Goal: Task Accomplishment & Management: Manage account settings

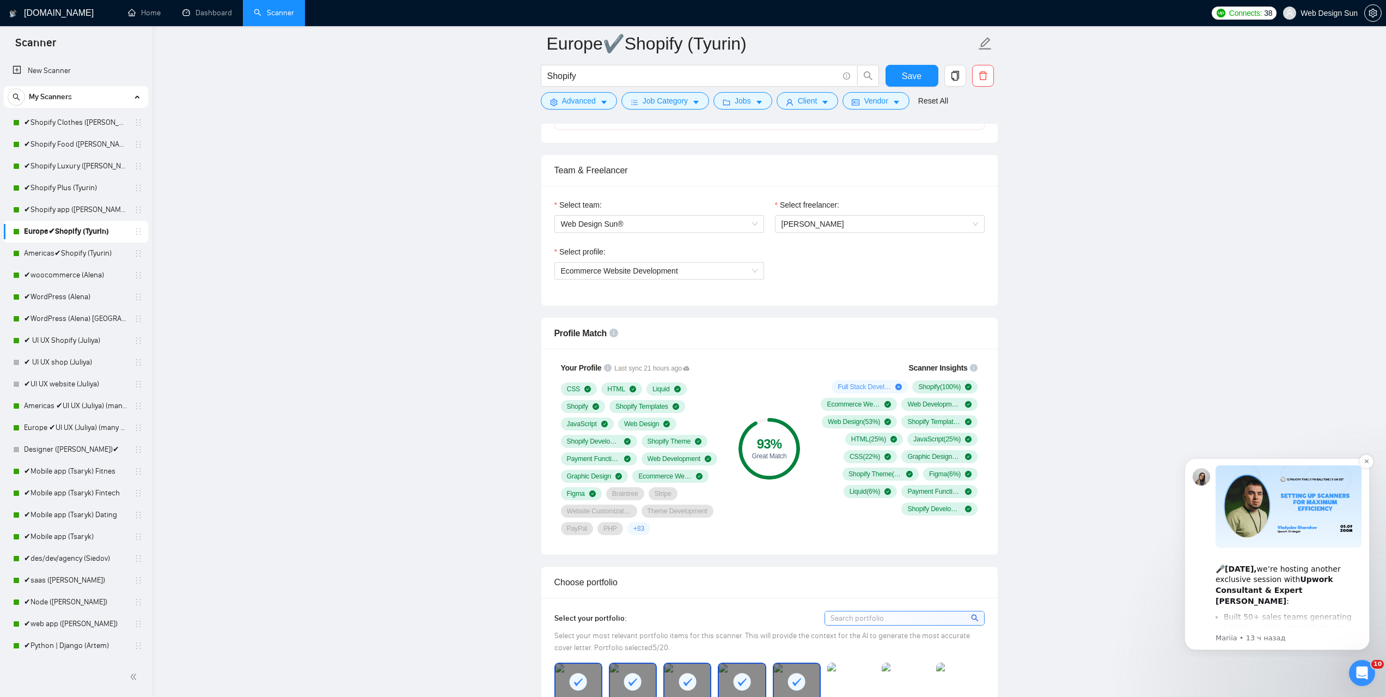
click at [1268, 576] on div "🎤 [DATE], we’re hosting another exclusive session with Upwork Consultant & Expe…" at bounding box center [1289, 579] width 146 height 53
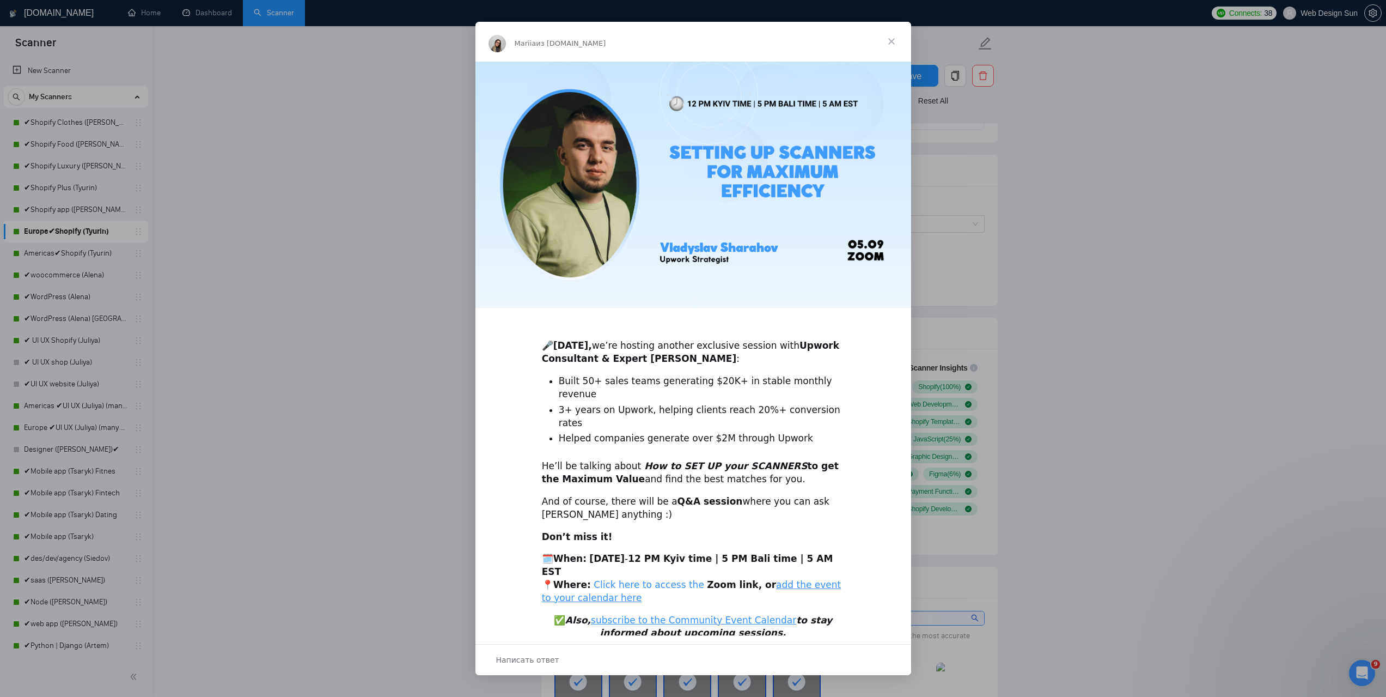
click at [641, 579] on link "Click here to access the" at bounding box center [649, 584] width 111 height 11
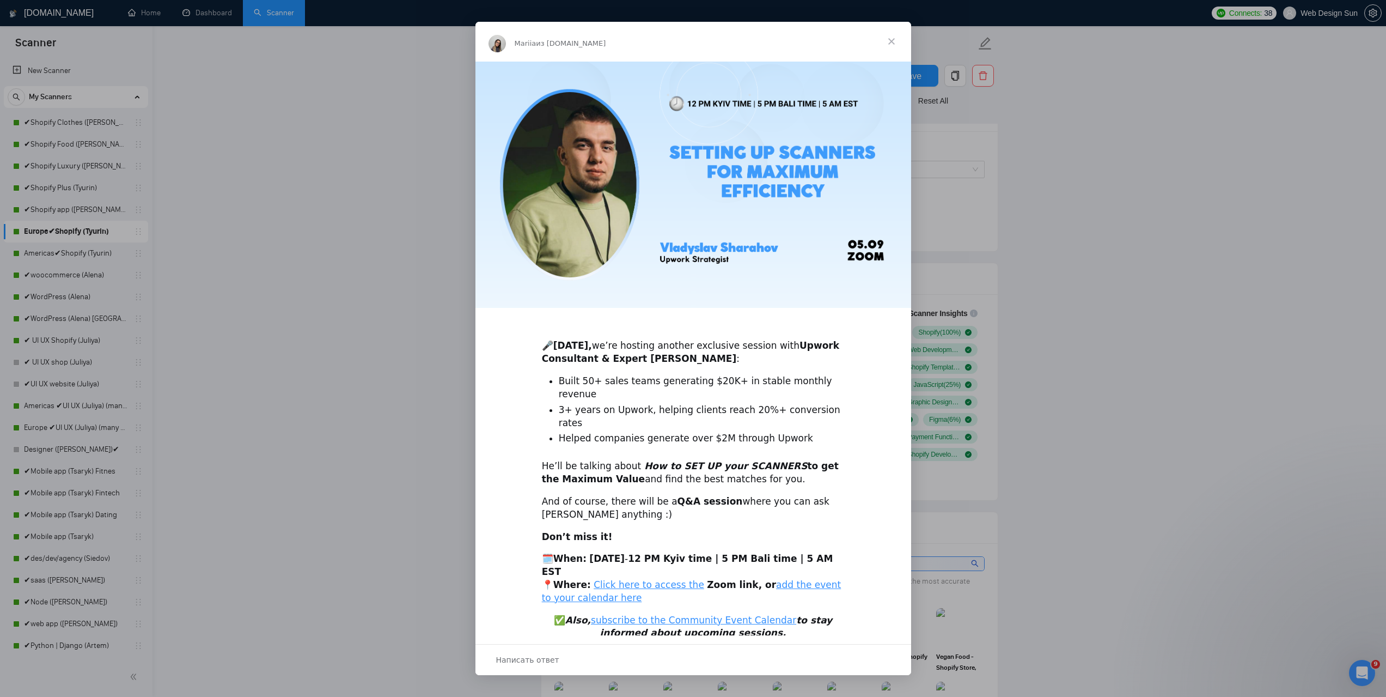
scroll to position [654, 0]
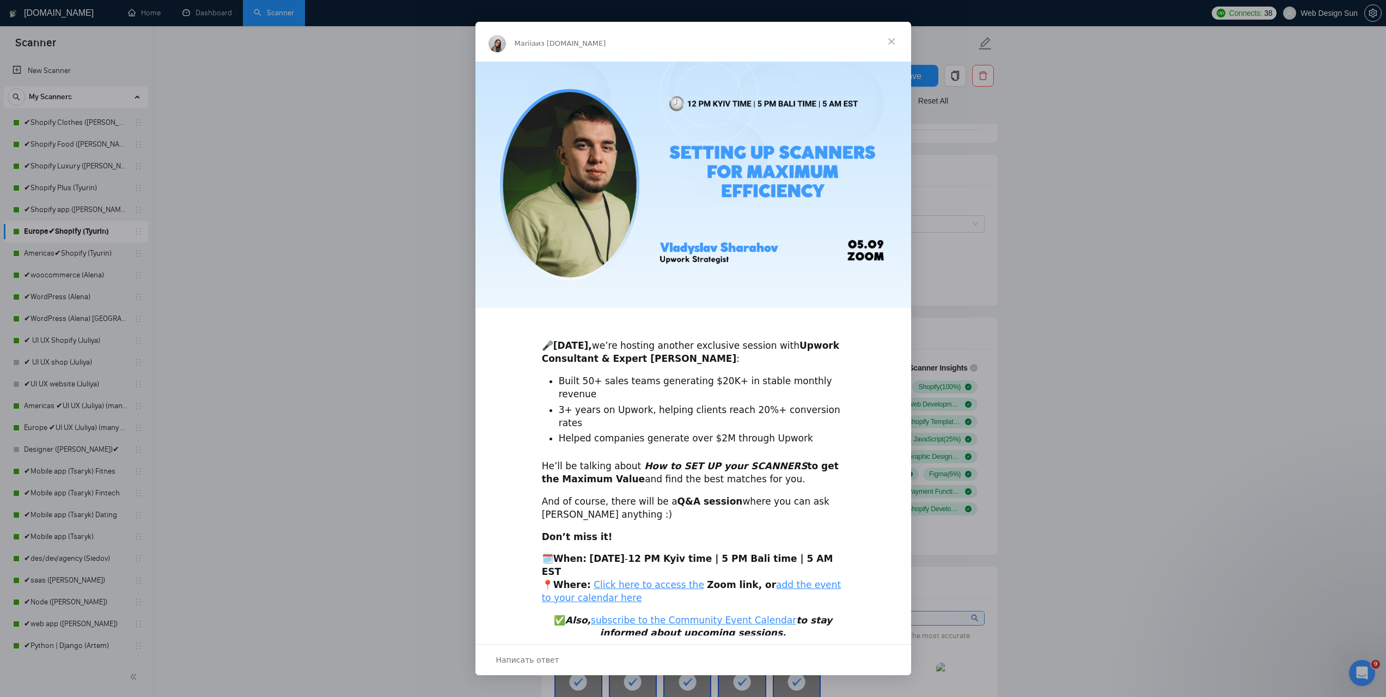
click at [1118, 317] on div "Мессенджер Intercom" at bounding box center [693, 348] width 1386 height 697
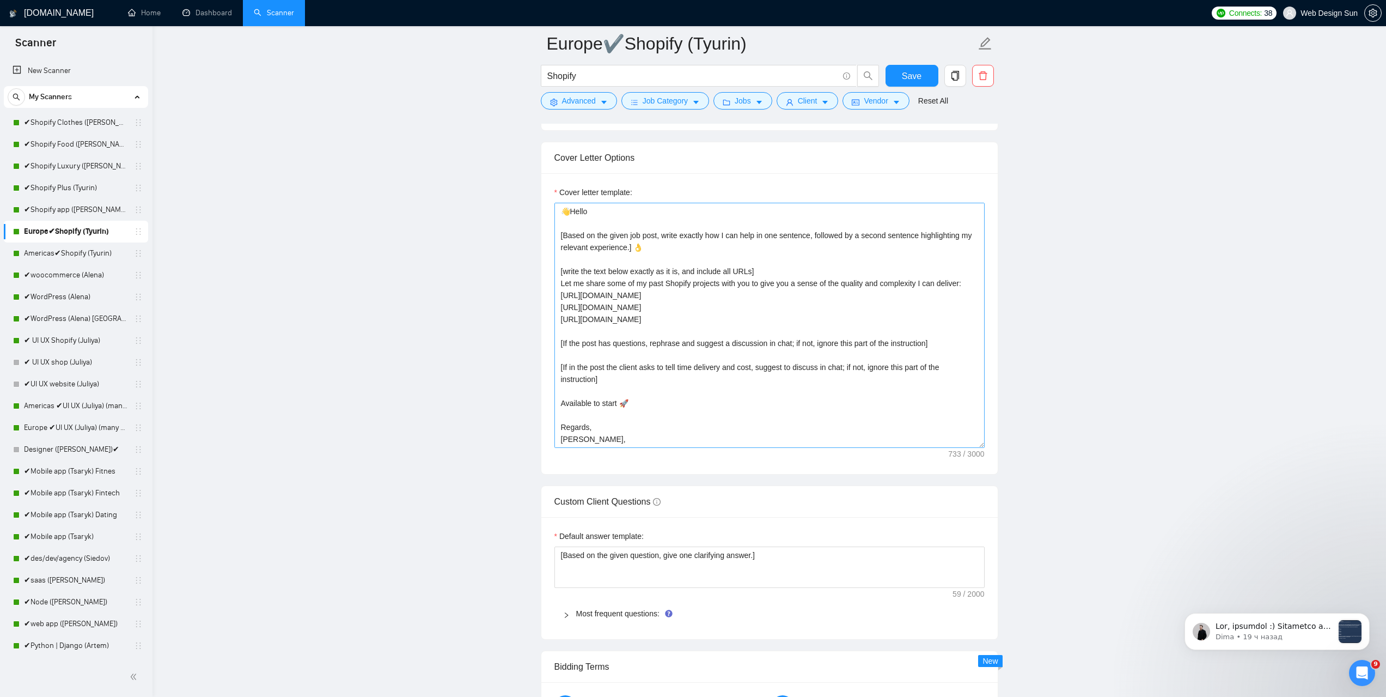
scroll to position [24, 0]
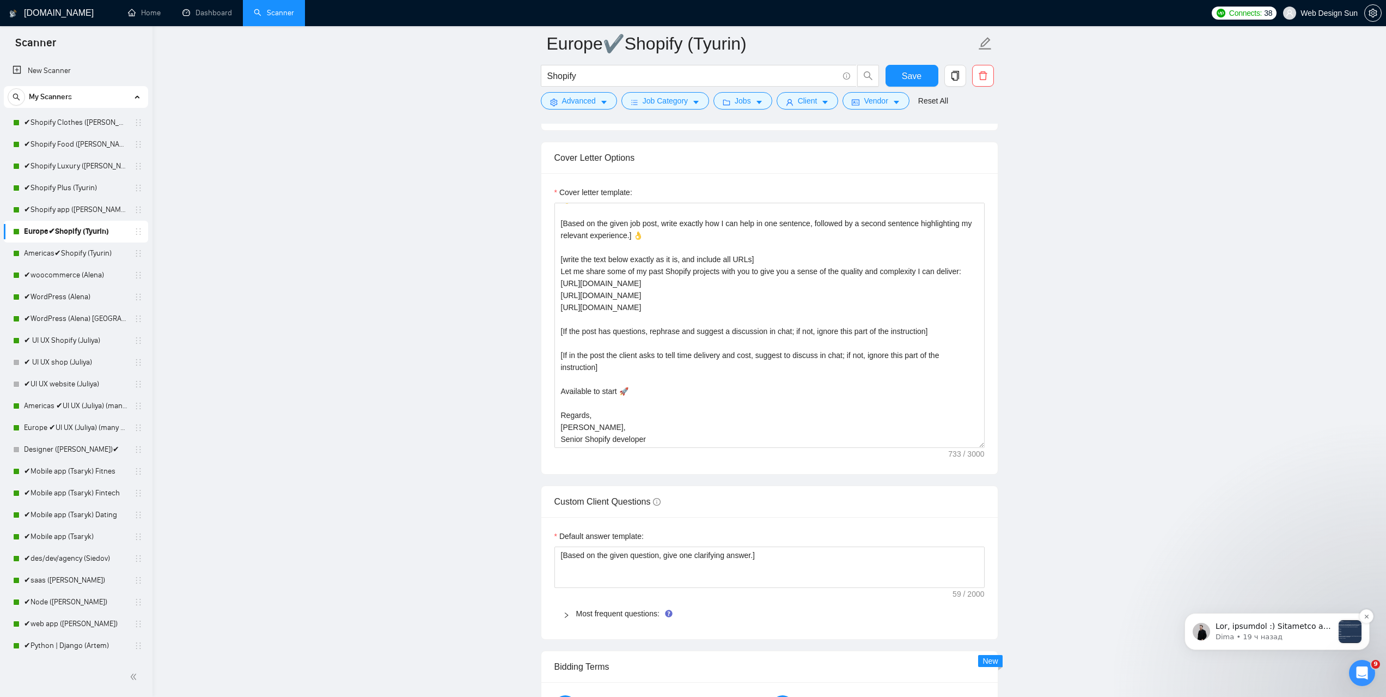
click at [1248, 626] on p "message notification from Dima, 19 ч назад. Так, звичайно :) Пересилаю як було,…" at bounding box center [1275, 626] width 118 height 11
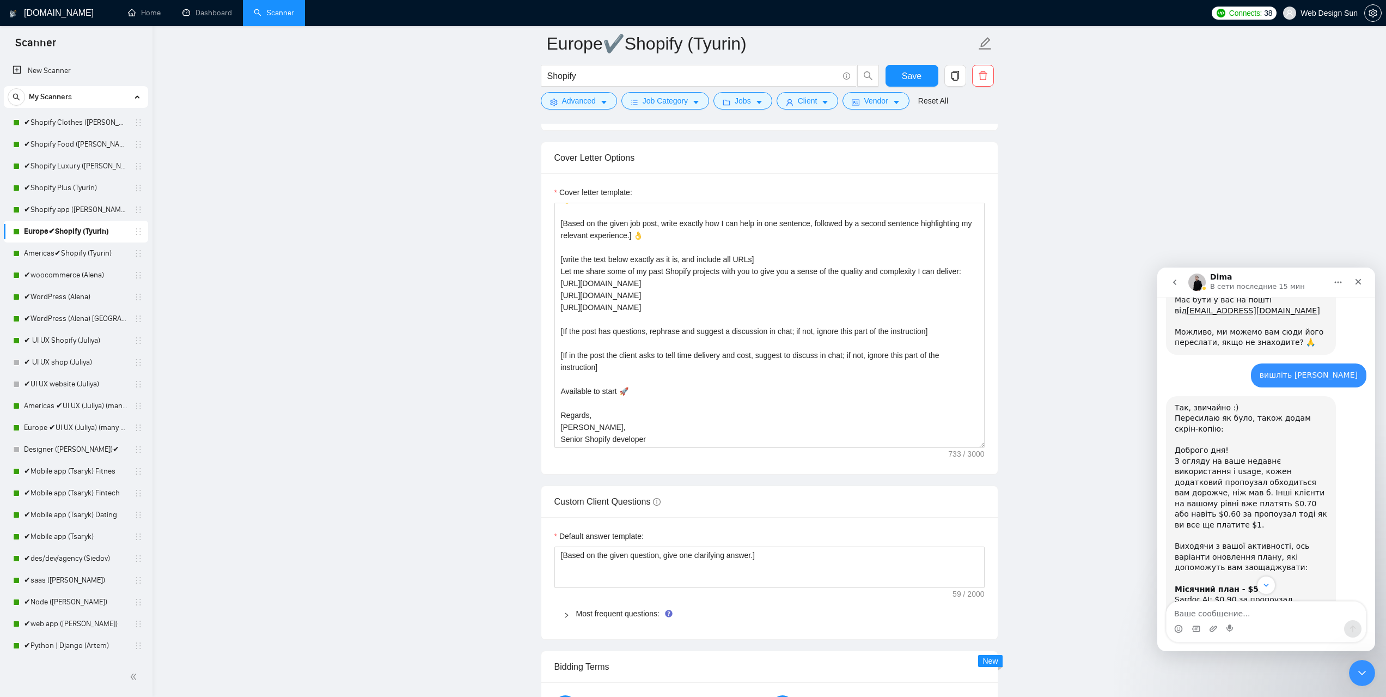
scroll to position [1339, 0]
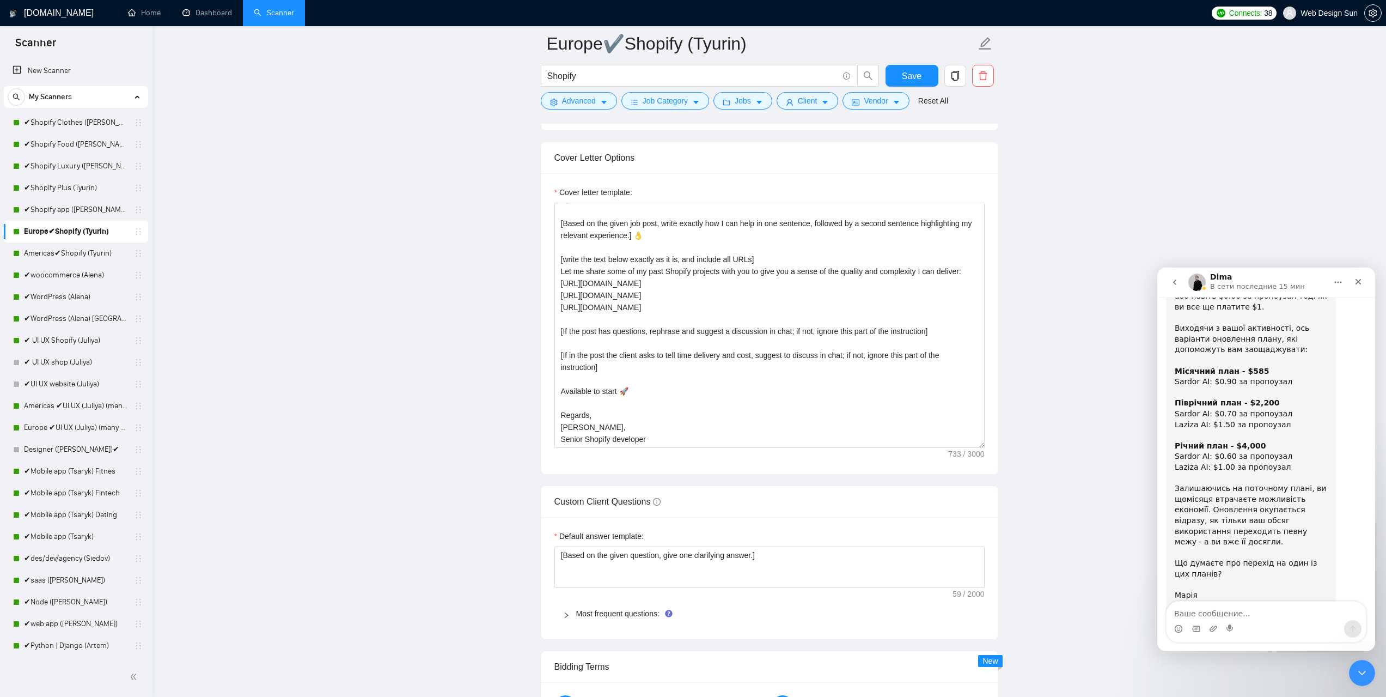
click at [361, 320] on main "Europe✔Shopify (Tyurin) Shopify Save Advanced Job Category Jobs Client Vendor R…" at bounding box center [769, 320] width 1199 height 3277
click at [197, 13] on link "Dashboard" at bounding box center [208, 12] width 50 height 9
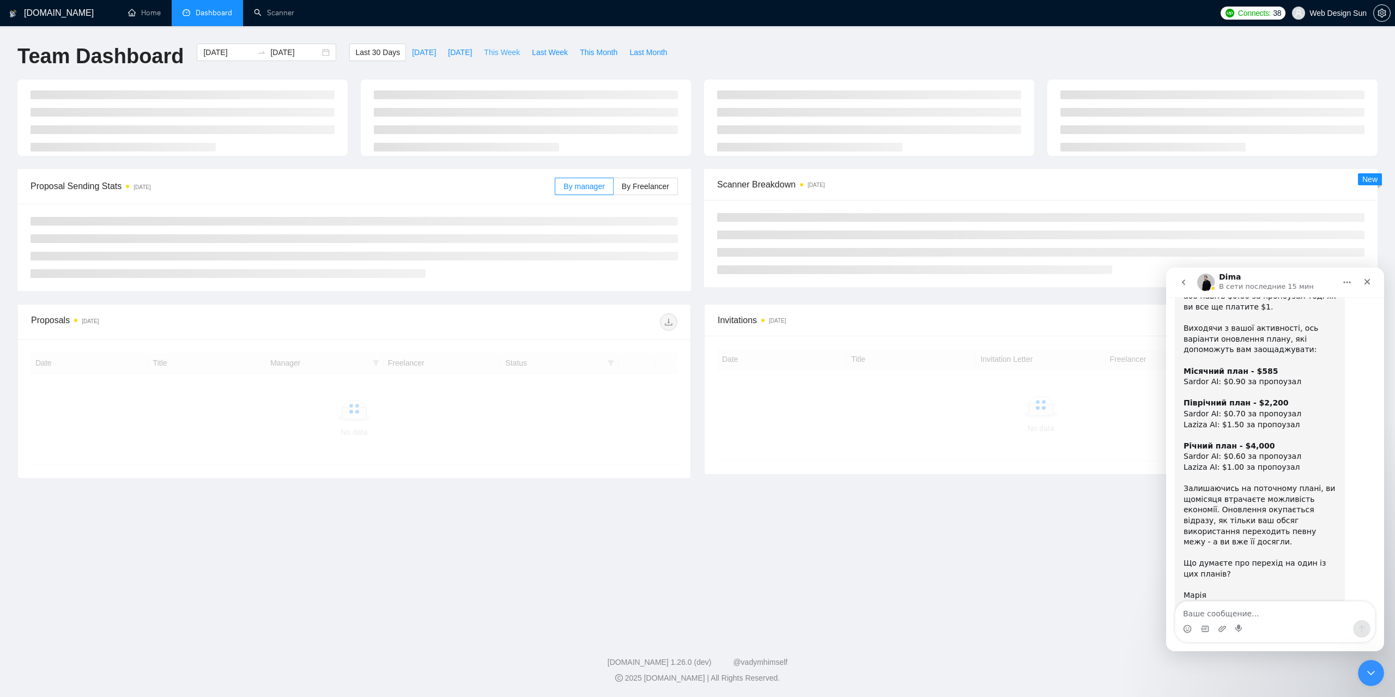
click at [484, 57] on span "This Week" at bounding box center [502, 52] width 36 height 12
type input "[DATE]"
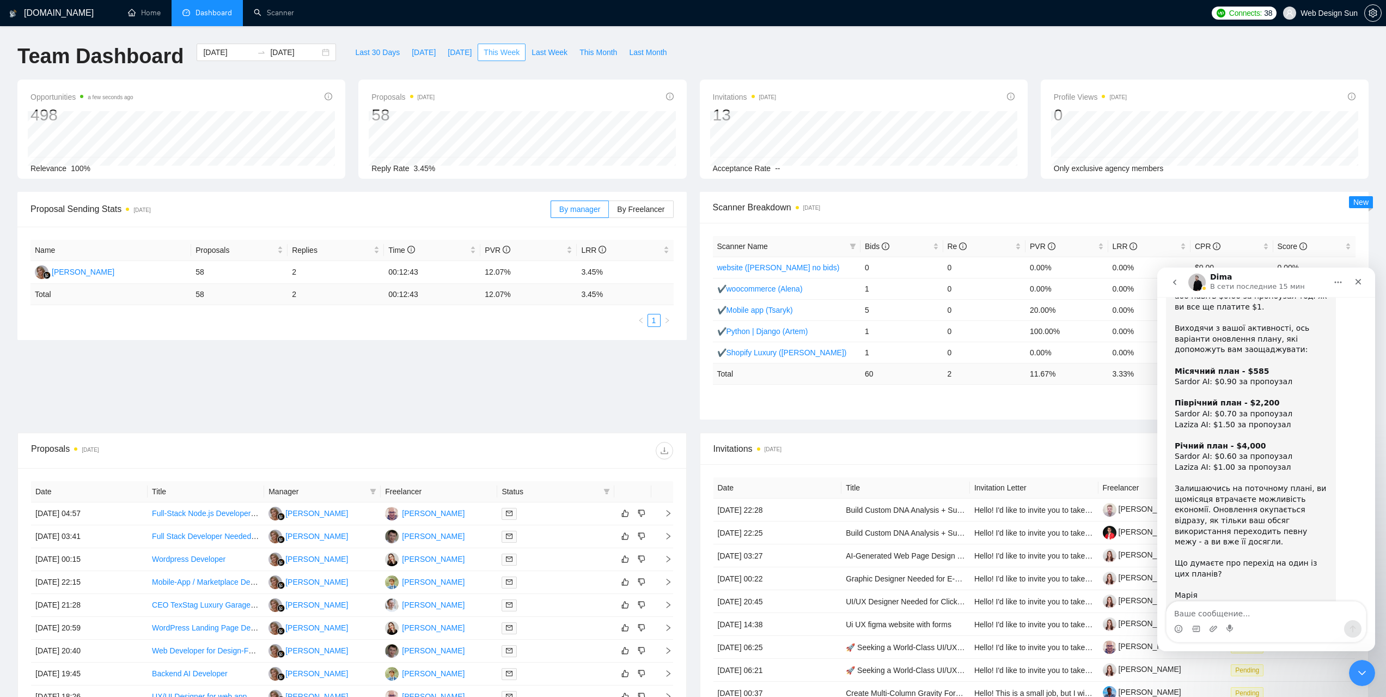
scroll to position [167, 0]
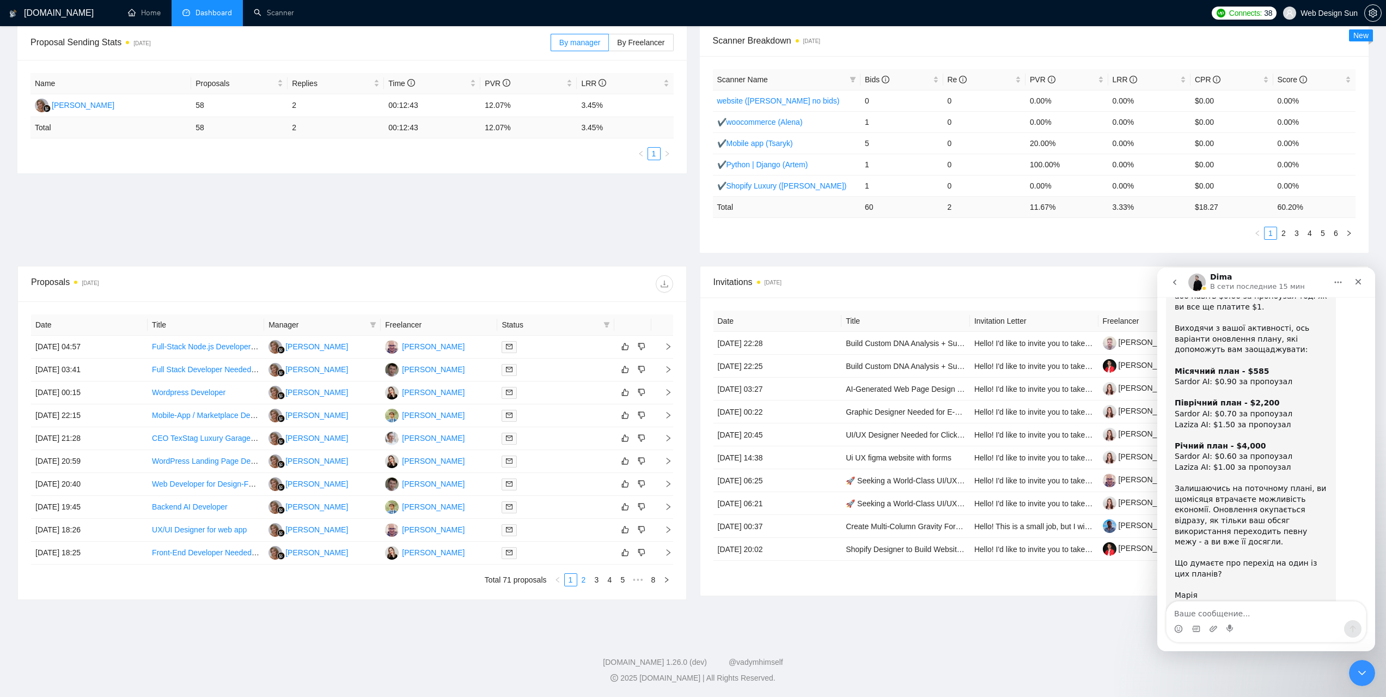
click at [586, 581] on link "2" at bounding box center [584, 580] width 12 height 12
click at [571, 582] on link "1" at bounding box center [571, 580] width 12 height 12
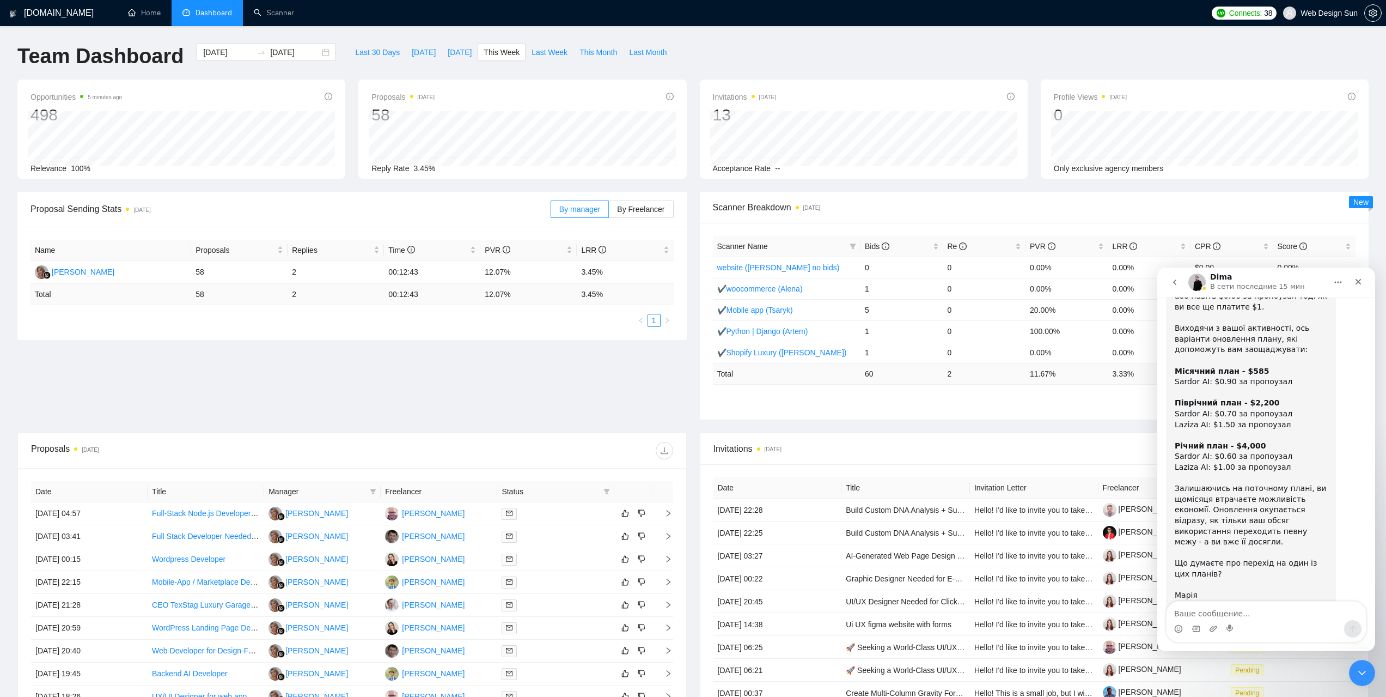
scroll to position [167, 0]
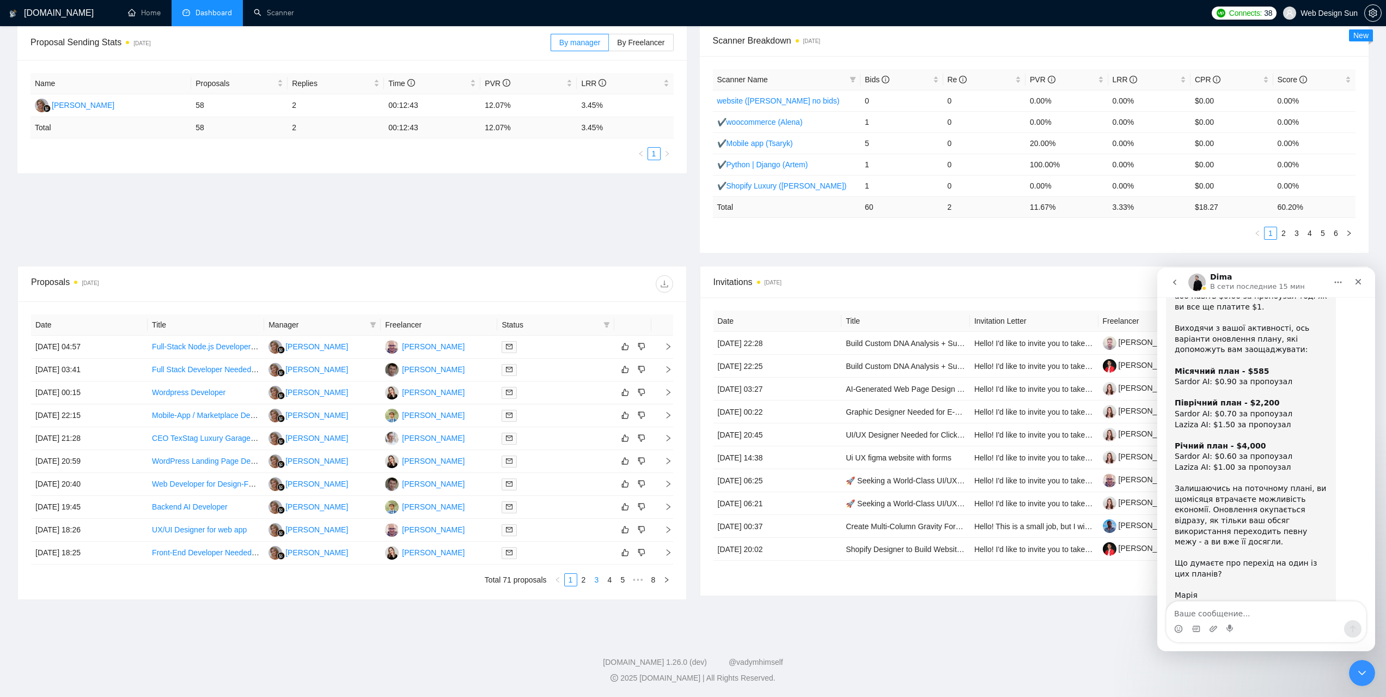
click at [591, 585] on li "3" at bounding box center [597, 579] width 13 height 13
click at [585, 584] on link "2" at bounding box center [584, 580] width 12 height 12
click at [611, 584] on link "4" at bounding box center [610, 580] width 12 height 12
click at [611, 584] on link "5" at bounding box center [610, 580] width 12 height 12
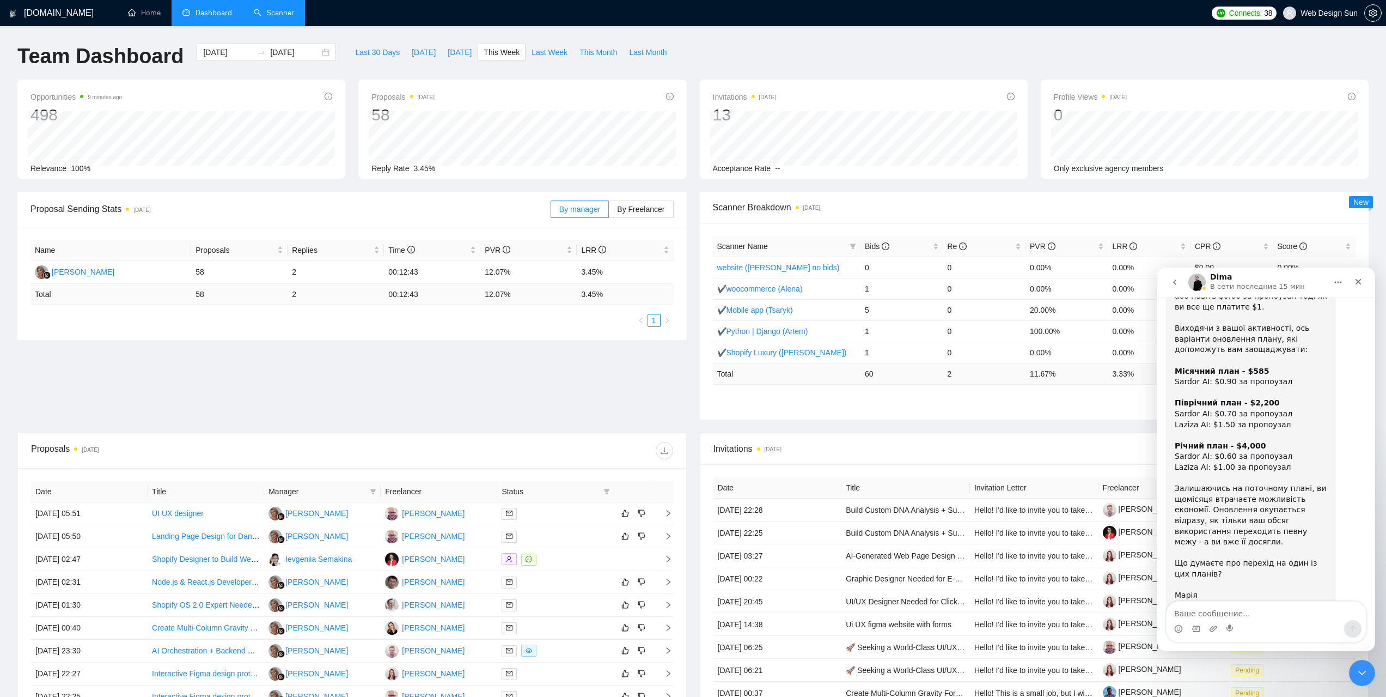
click at [254, 10] on link "Scanner" at bounding box center [274, 12] width 40 height 9
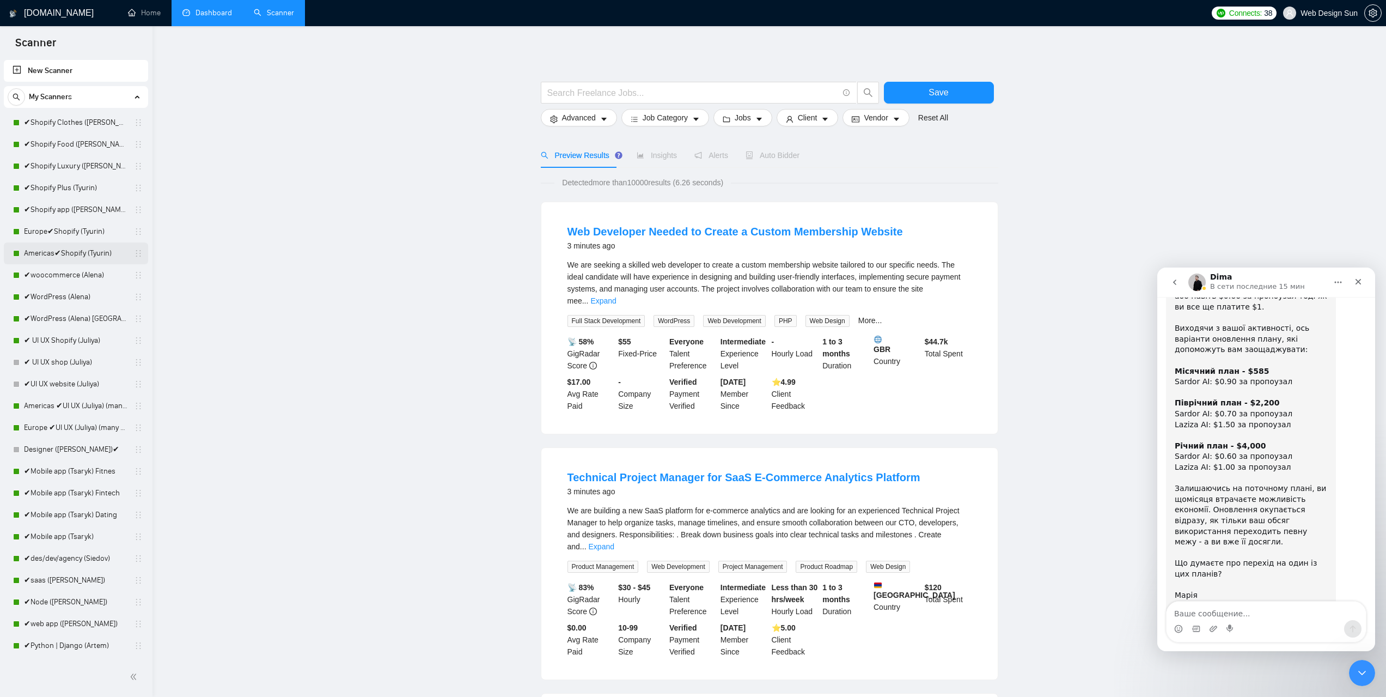
click at [85, 255] on link "Americas✔Shopify (Tyurin)" at bounding box center [76, 253] width 104 height 22
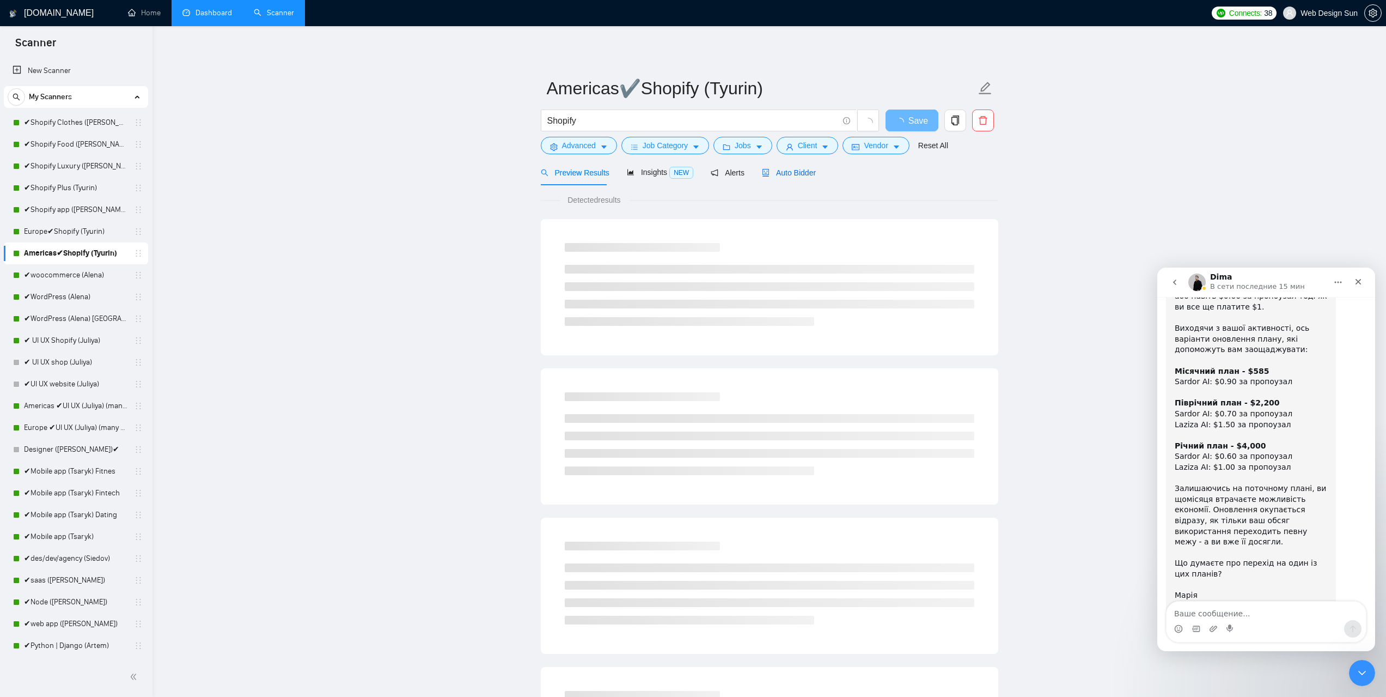
click at [784, 177] on span "Auto Bidder" at bounding box center [789, 172] width 54 height 9
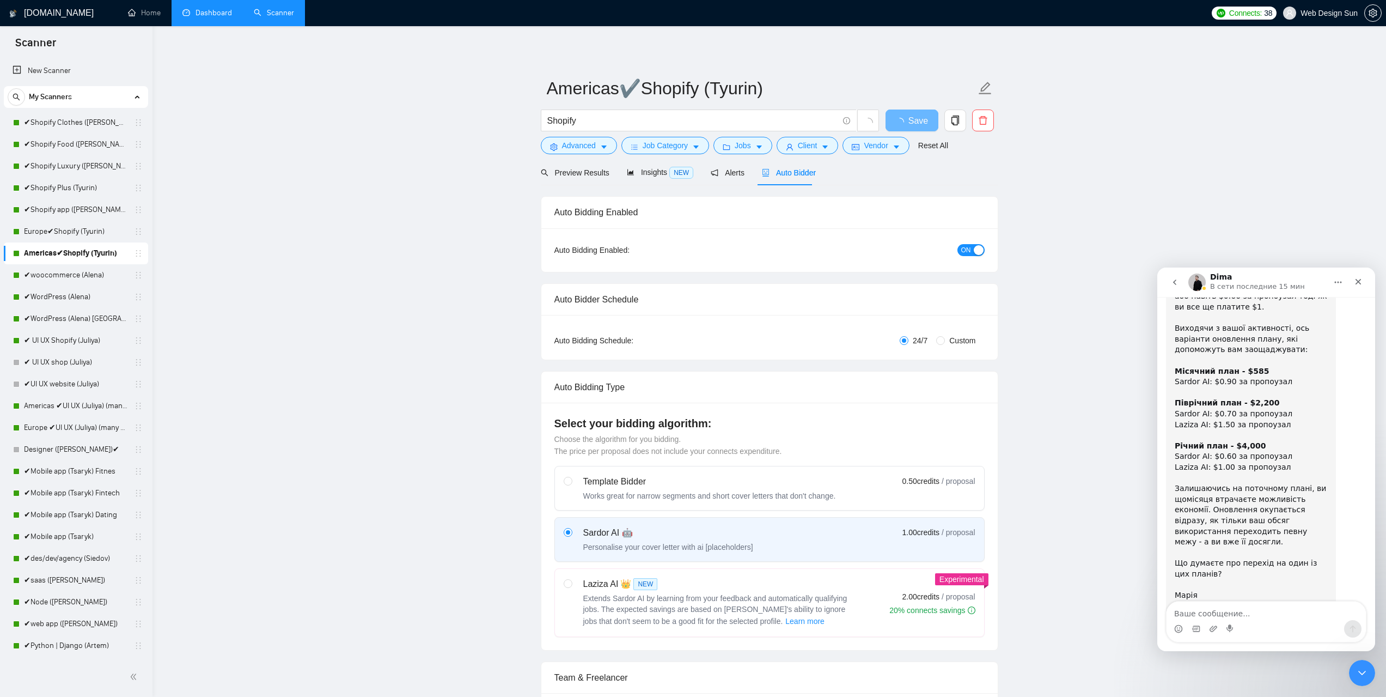
radio input "false"
radio input "true"
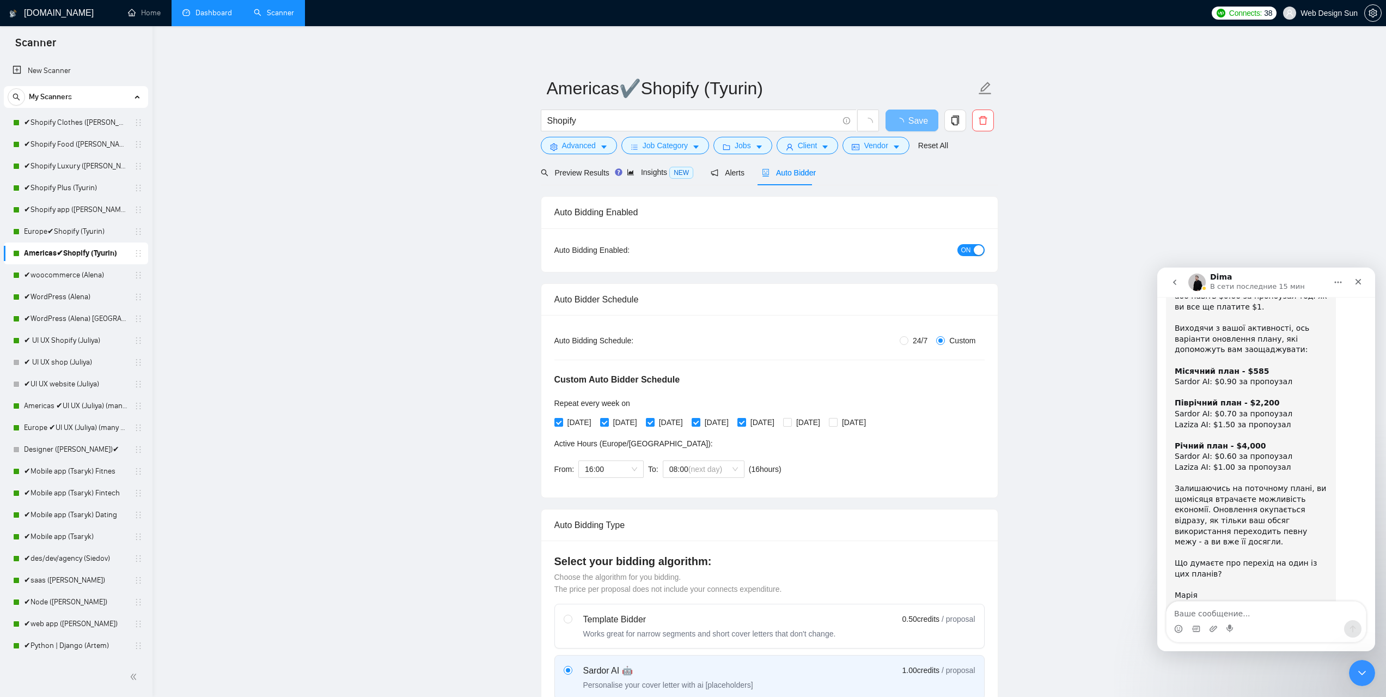
click at [978, 252] on div "button" at bounding box center [979, 250] width 10 height 10
click at [918, 117] on span "Save" at bounding box center [912, 121] width 20 height 14
click at [81, 231] on link "Europe✔Shopify (Tyurin)" at bounding box center [76, 232] width 104 height 22
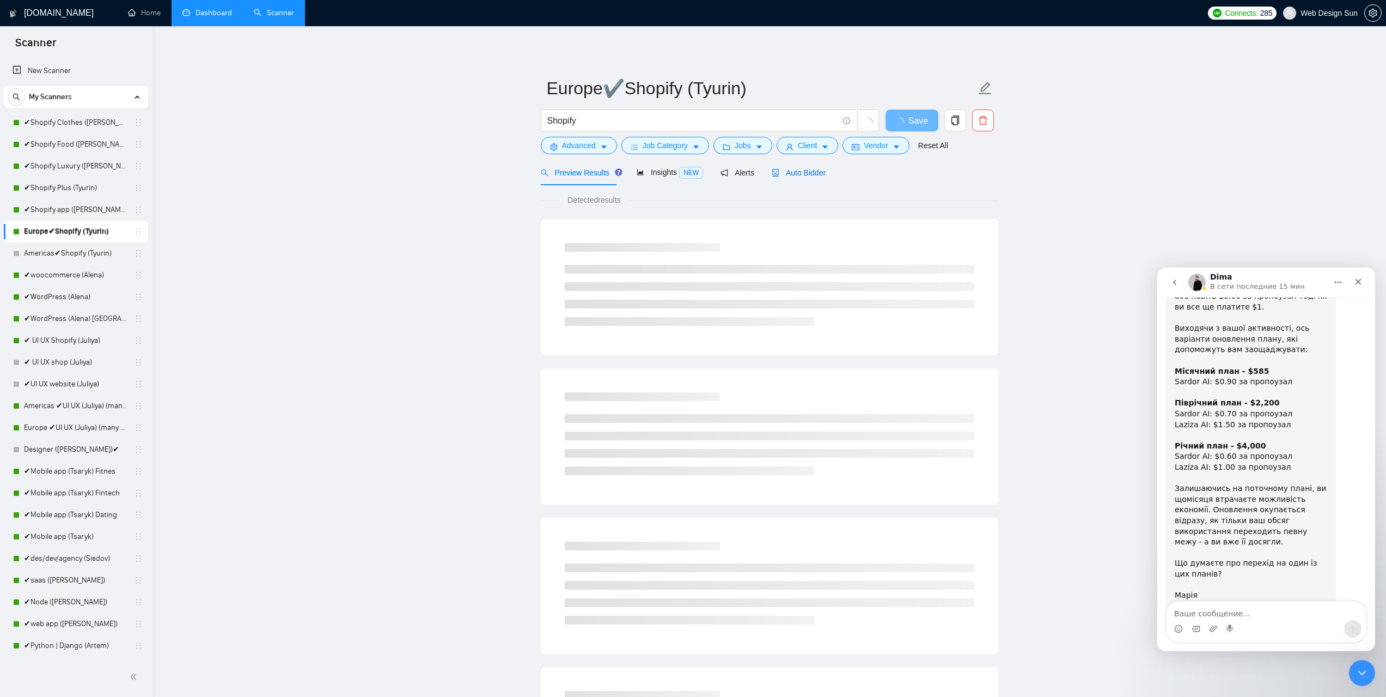
click at [784, 173] on span "Auto Bidder" at bounding box center [799, 172] width 54 height 9
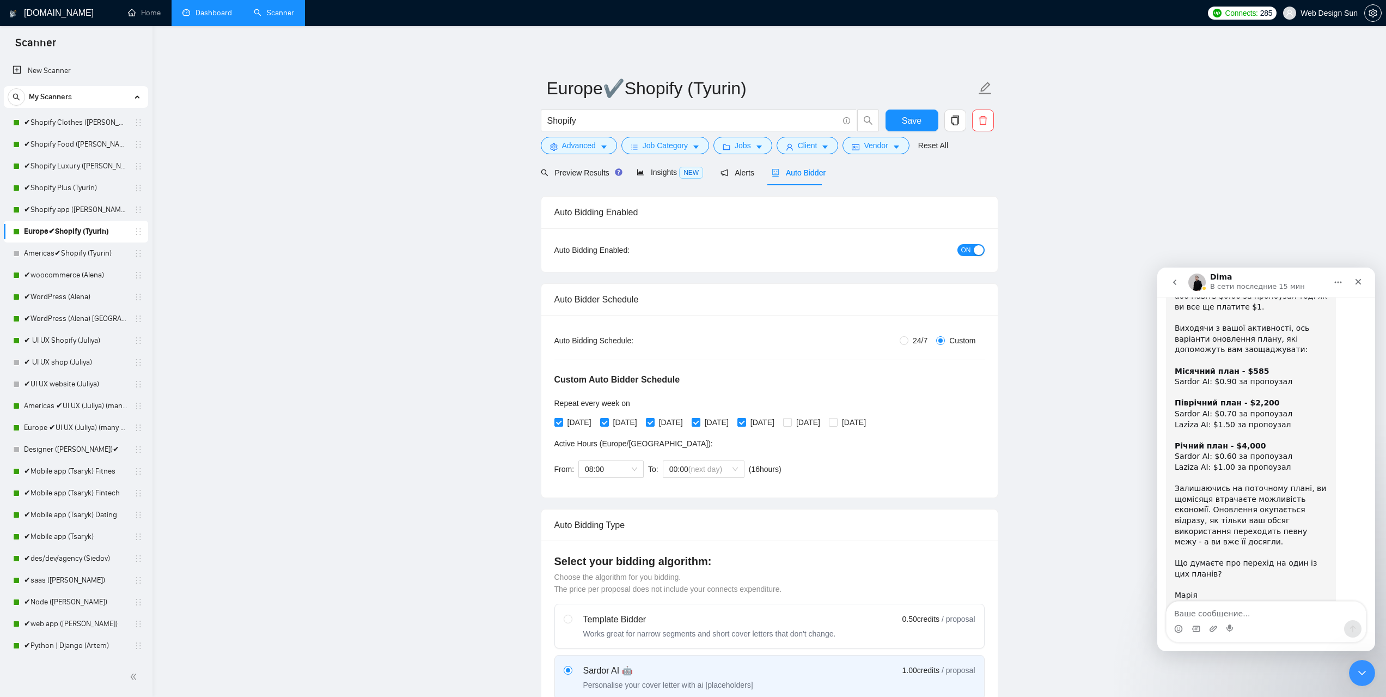
click at [978, 250] on div "button" at bounding box center [979, 250] width 10 height 10
click at [915, 123] on span "Save" at bounding box center [912, 121] width 20 height 14
click at [64, 209] on link "✔Shopify app ([PERSON_NAME])" at bounding box center [76, 210] width 104 height 22
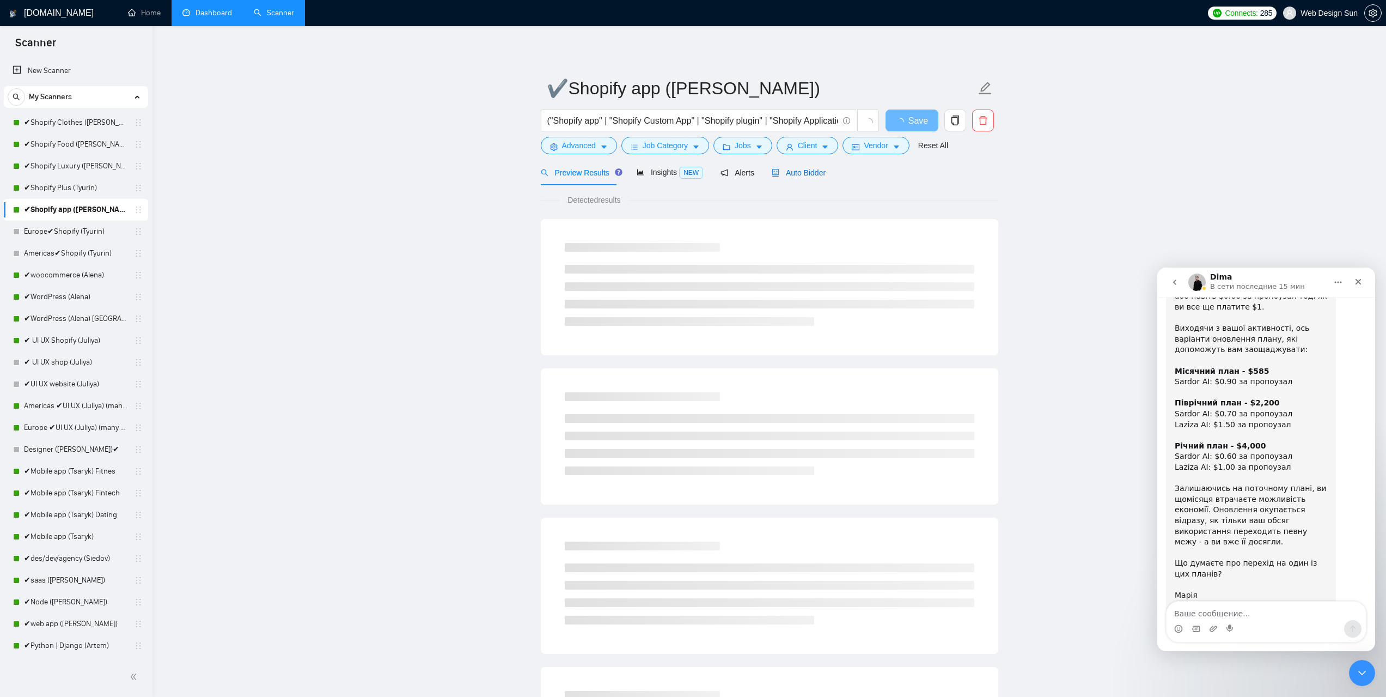
drag, startPoint x: 770, startPoint y: 173, endPoint x: 788, endPoint y: 172, distance: 18.0
click at [774, 172] on icon "robot" at bounding box center [776, 173] width 8 height 8
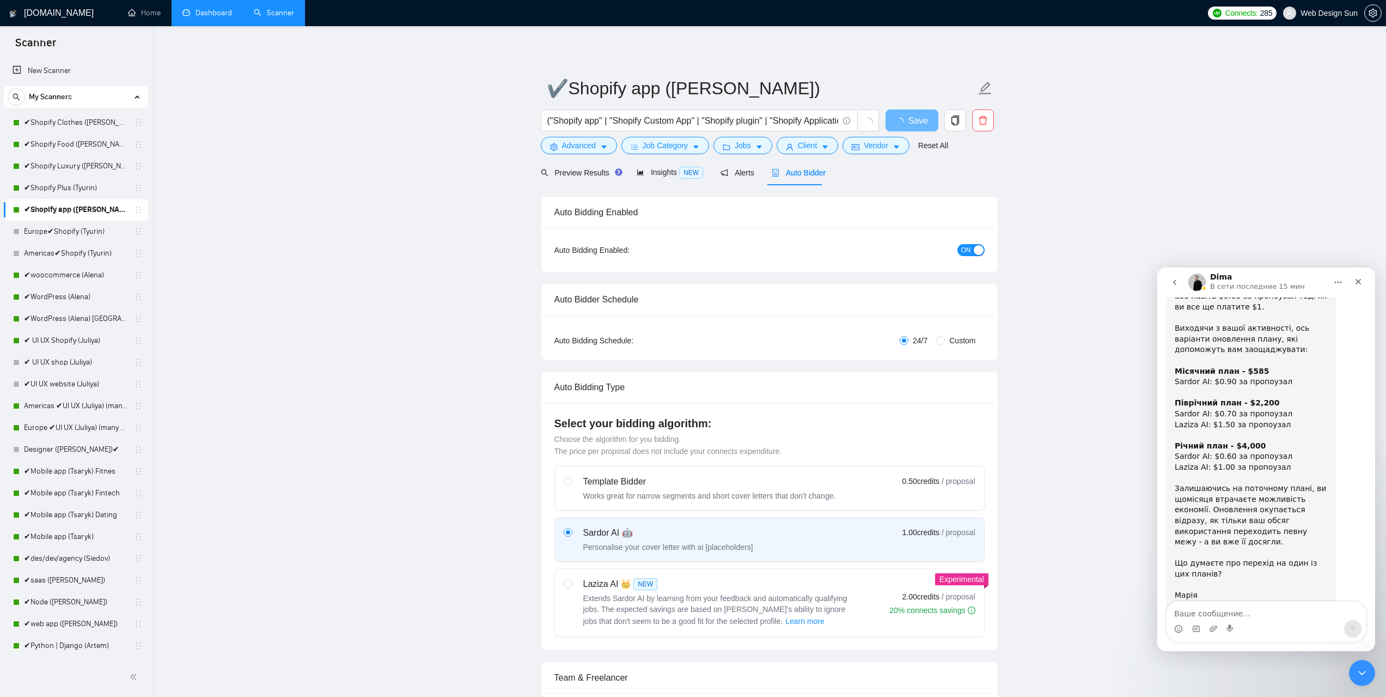
radio input "false"
radio input "true"
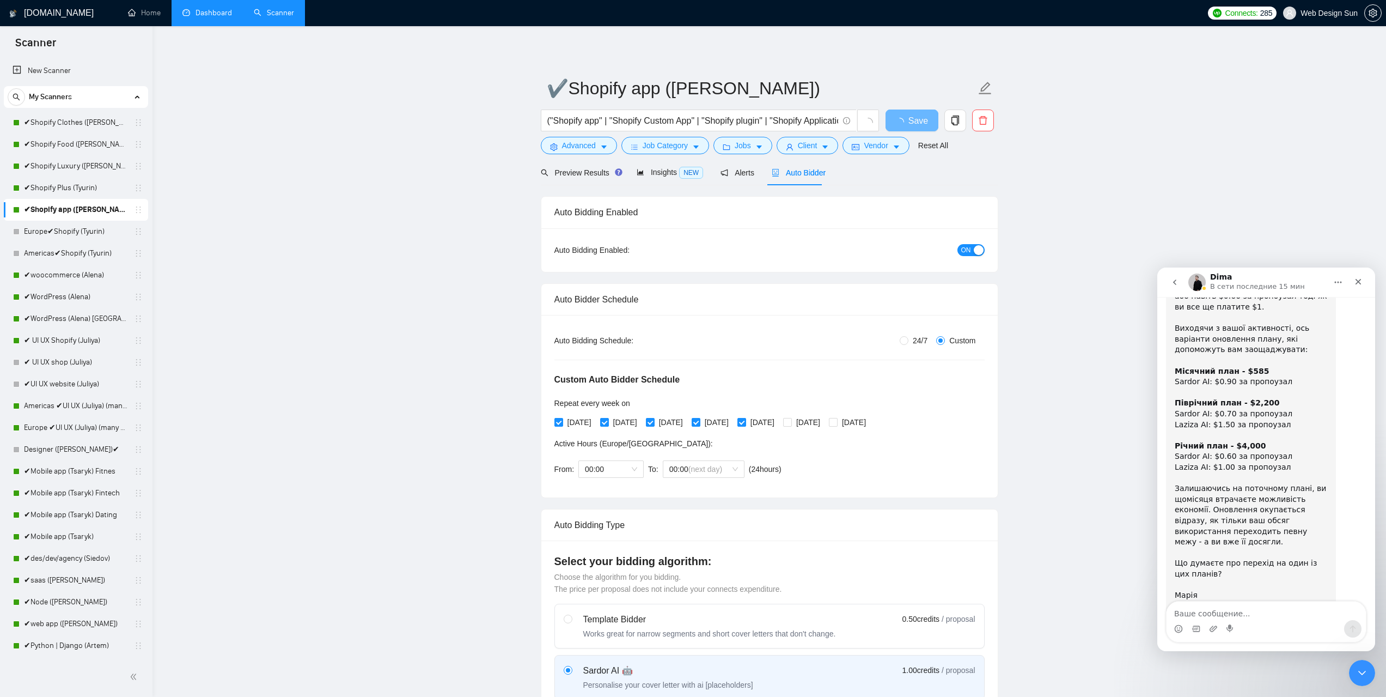
click at [970, 253] on span "ON" at bounding box center [967, 250] width 10 height 12
click at [911, 122] on span "Save" at bounding box center [919, 121] width 20 height 14
click at [911, 122] on span "Save" at bounding box center [912, 121] width 20 height 14
click at [69, 186] on link "✔Shopify Plus (Tyurin)" at bounding box center [76, 188] width 104 height 22
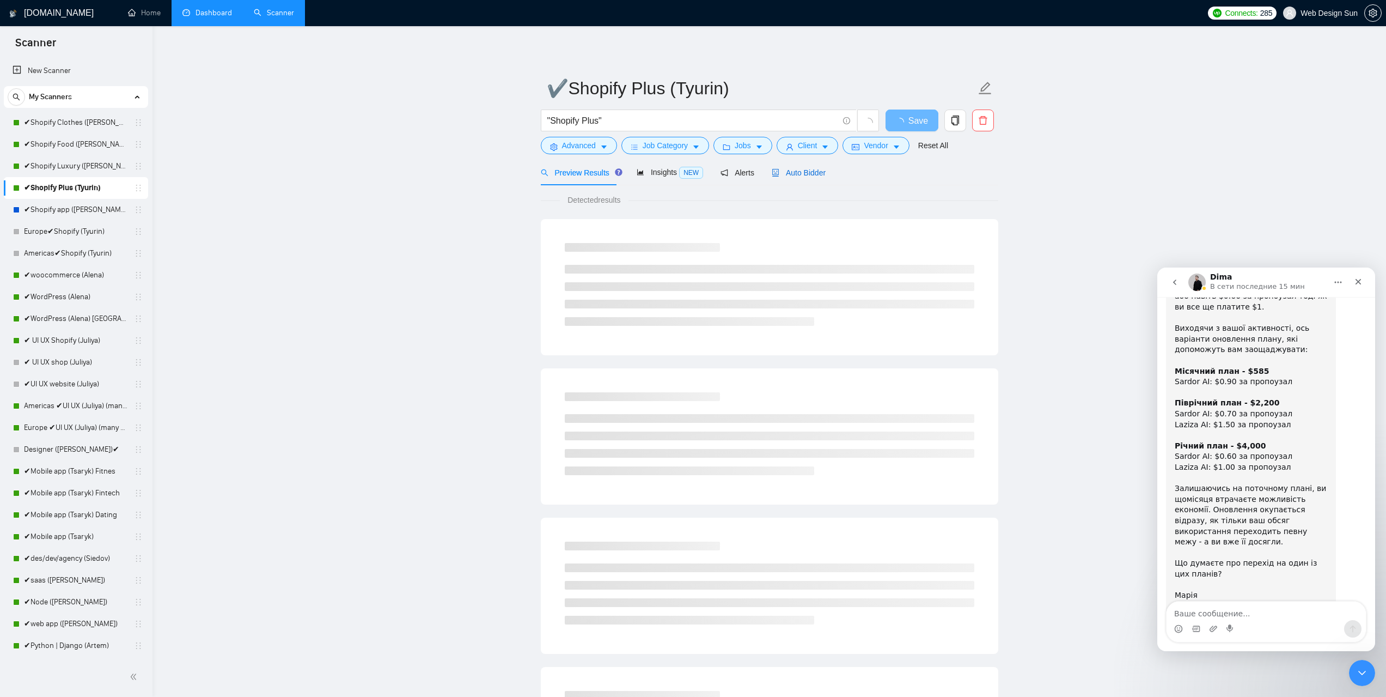
click at [810, 170] on span "Auto Bidder" at bounding box center [799, 172] width 54 height 9
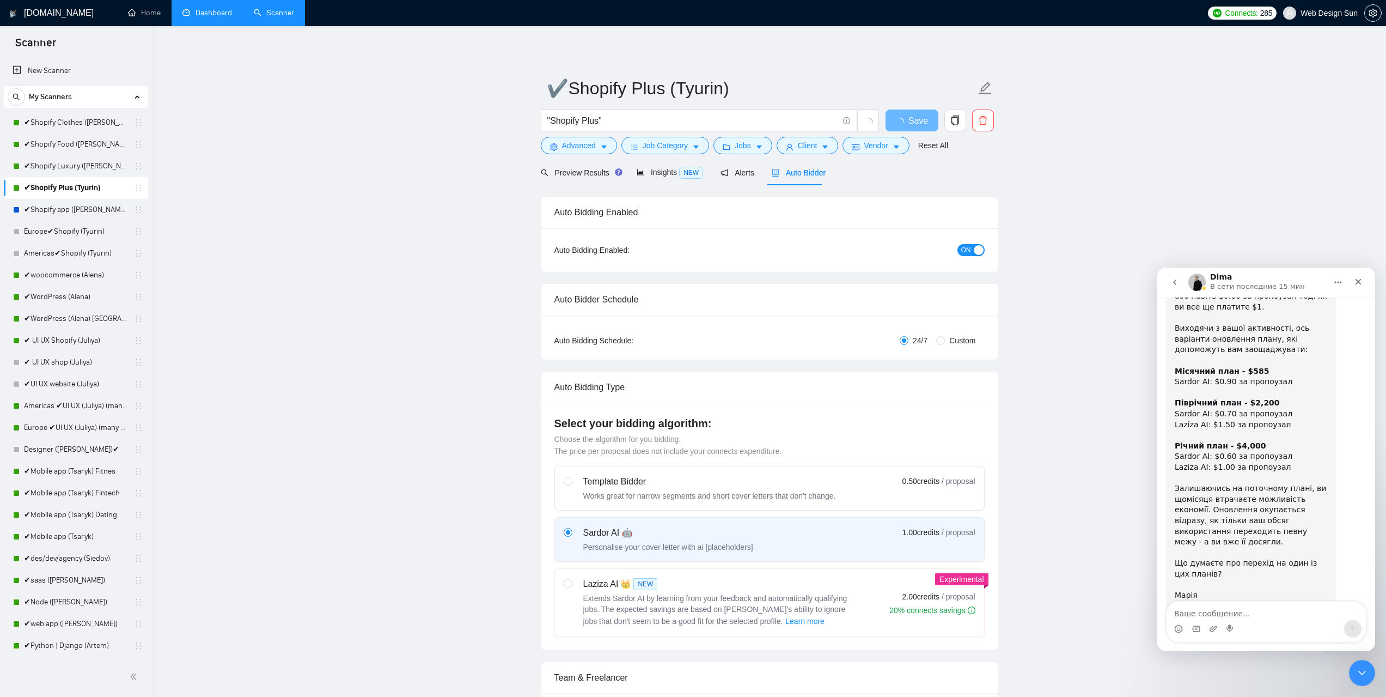
click at [972, 247] on button "ON" at bounding box center [971, 250] width 27 height 12
click at [905, 121] on span "Save" at bounding box center [912, 121] width 20 height 14
click at [65, 278] on link "✔woocommerce (Alena)" at bounding box center [76, 275] width 104 height 22
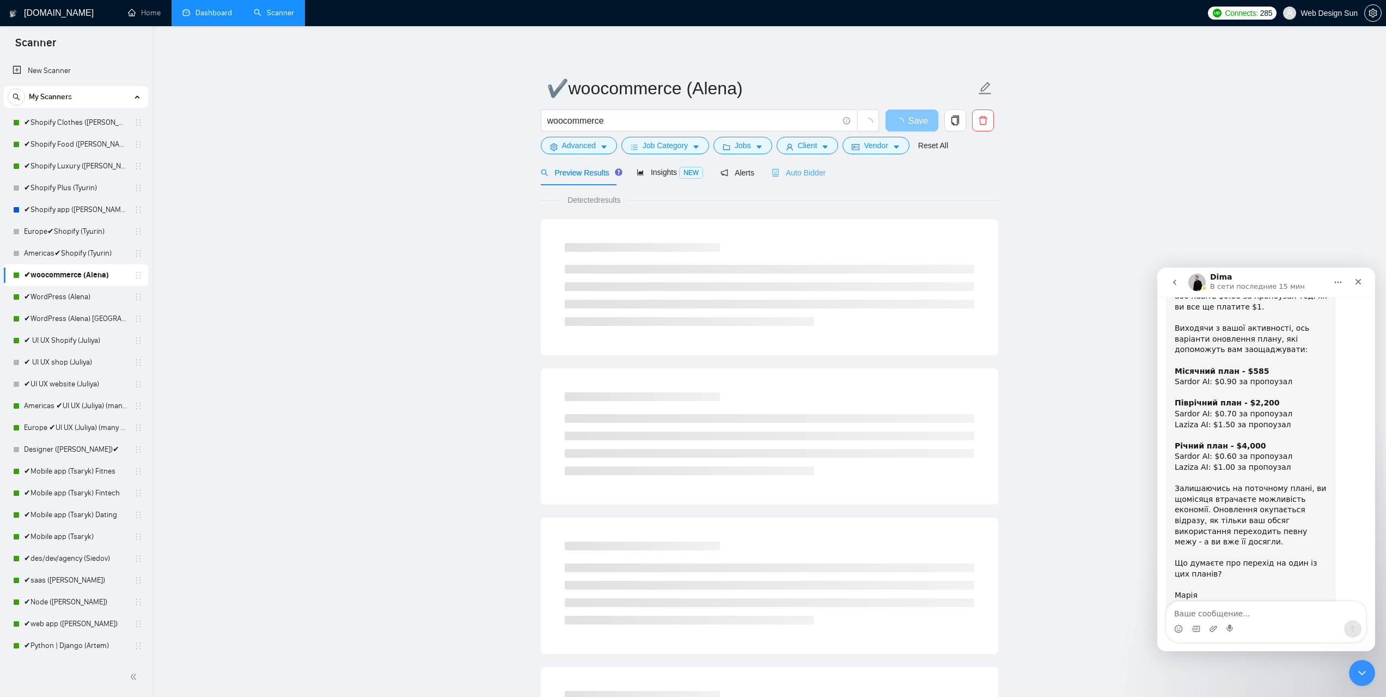
click at [785, 181] on div "Auto Bidder" at bounding box center [799, 173] width 54 height 26
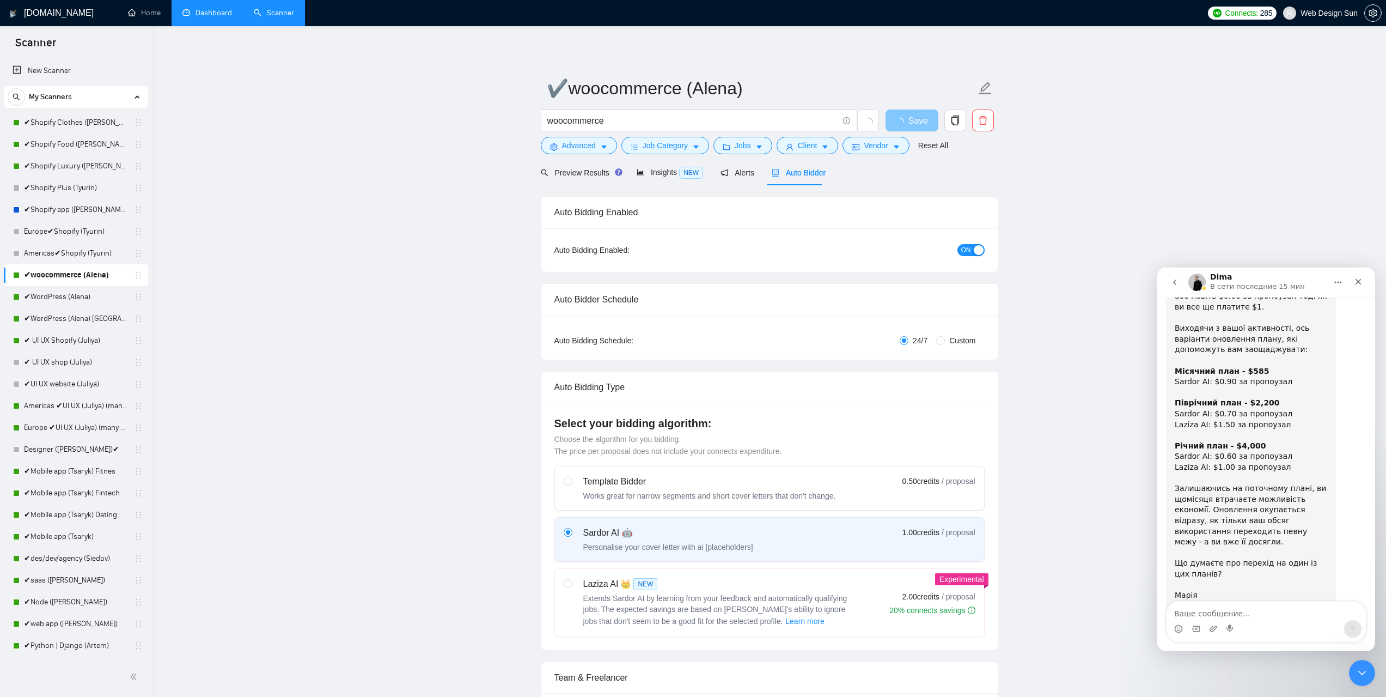
radio input "false"
radio input "true"
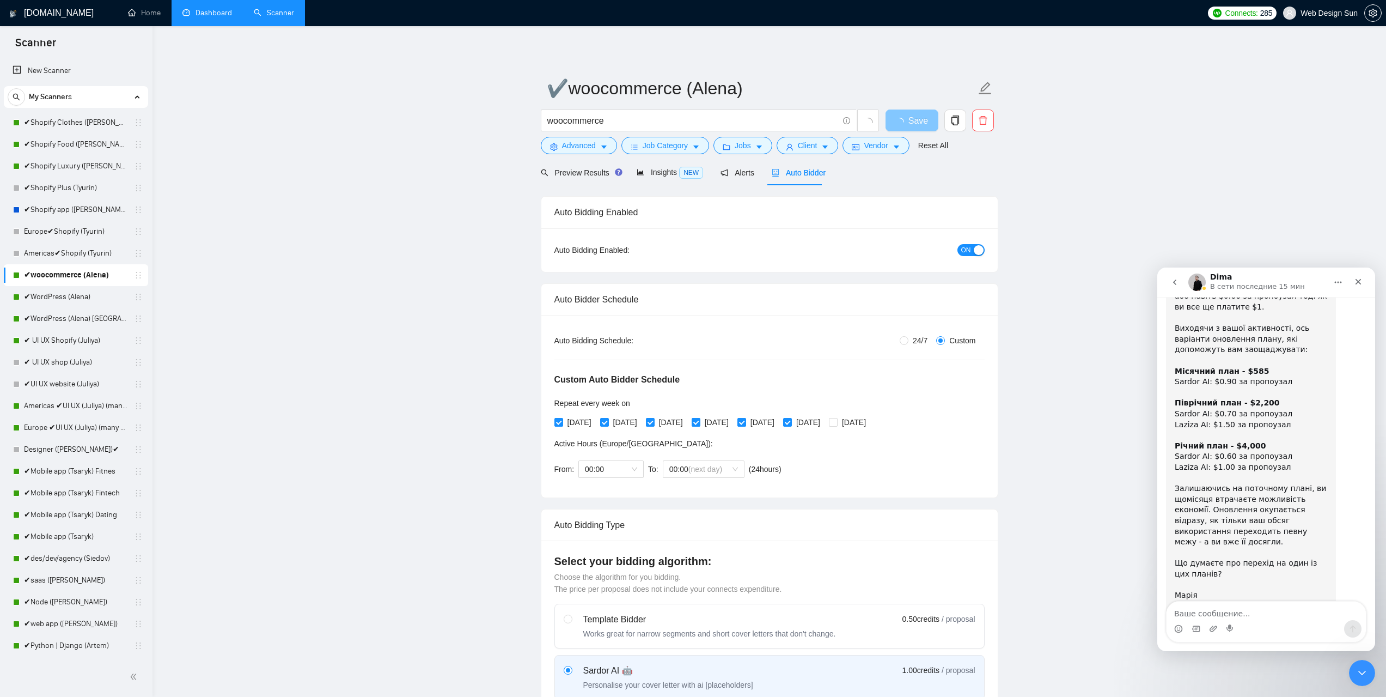
click at [968, 252] on span "ON" at bounding box center [967, 250] width 10 height 12
click at [907, 125] on span "Save" at bounding box center [912, 121] width 20 height 14
drag, startPoint x: 86, startPoint y: 303, endPoint x: 248, endPoint y: 278, distance: 163.7
click at [87, 303] on link "✔WordPress (Alena)" at bounding box center [76, 297] width 104 height 22
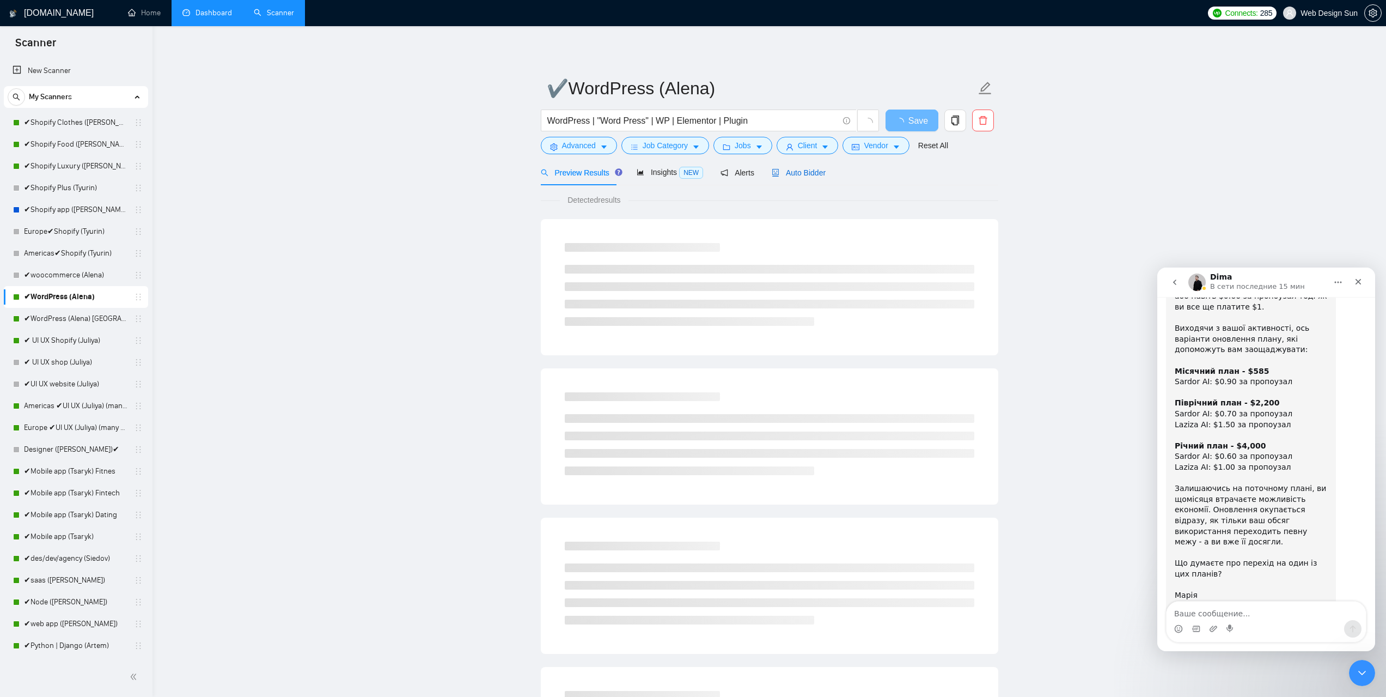
click at [805, 170] on span "Auto Bidder" at bounding box center [799, 172] width 54 height 9
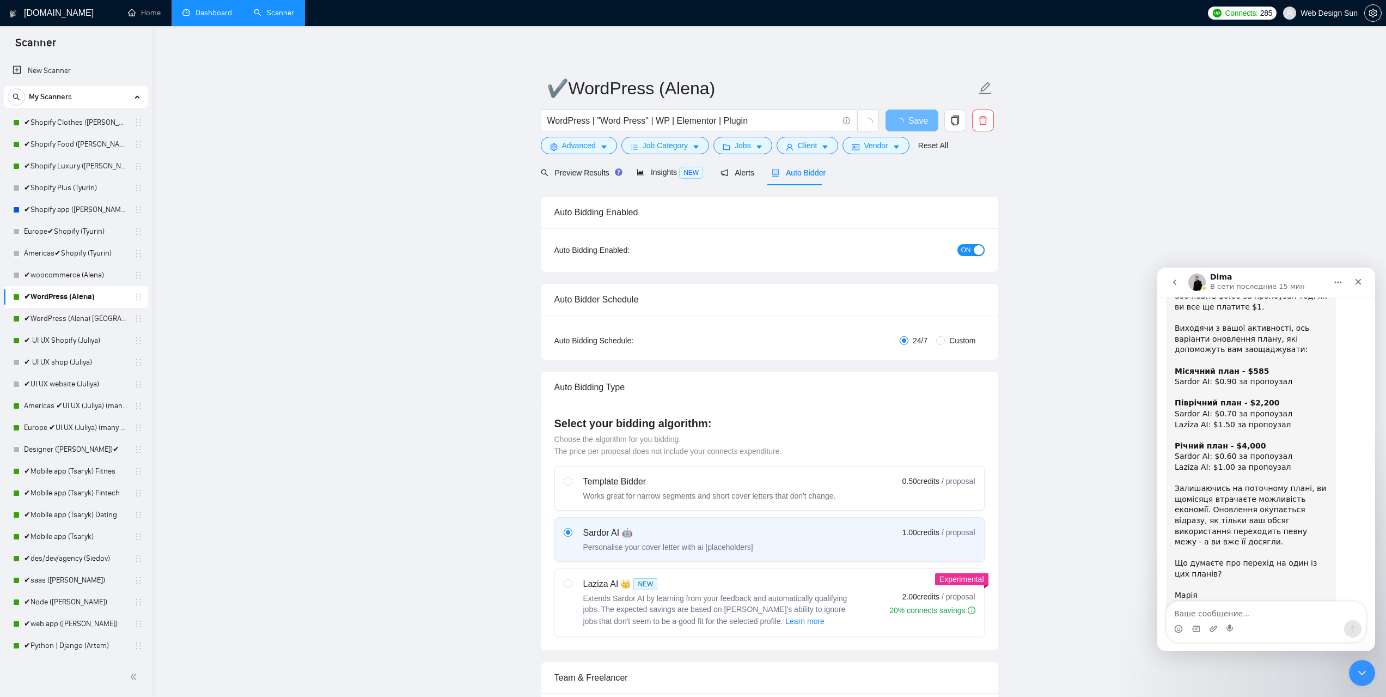
click at [957, 245] on div "ON" at bounding box center [912, 250] width 143 height 13
click at [969, 248] on span "ON" at bounding box center [967, 250] width 10 height 12
click at [922, 120] on button "Save" at bounding box center [912, 121] width 53 height 22
click at [77, 318] on link "✔WordPress (Alena) [GEOGRAPHIC_DATA]" at bounding box center [76, 319] width 104 height 22
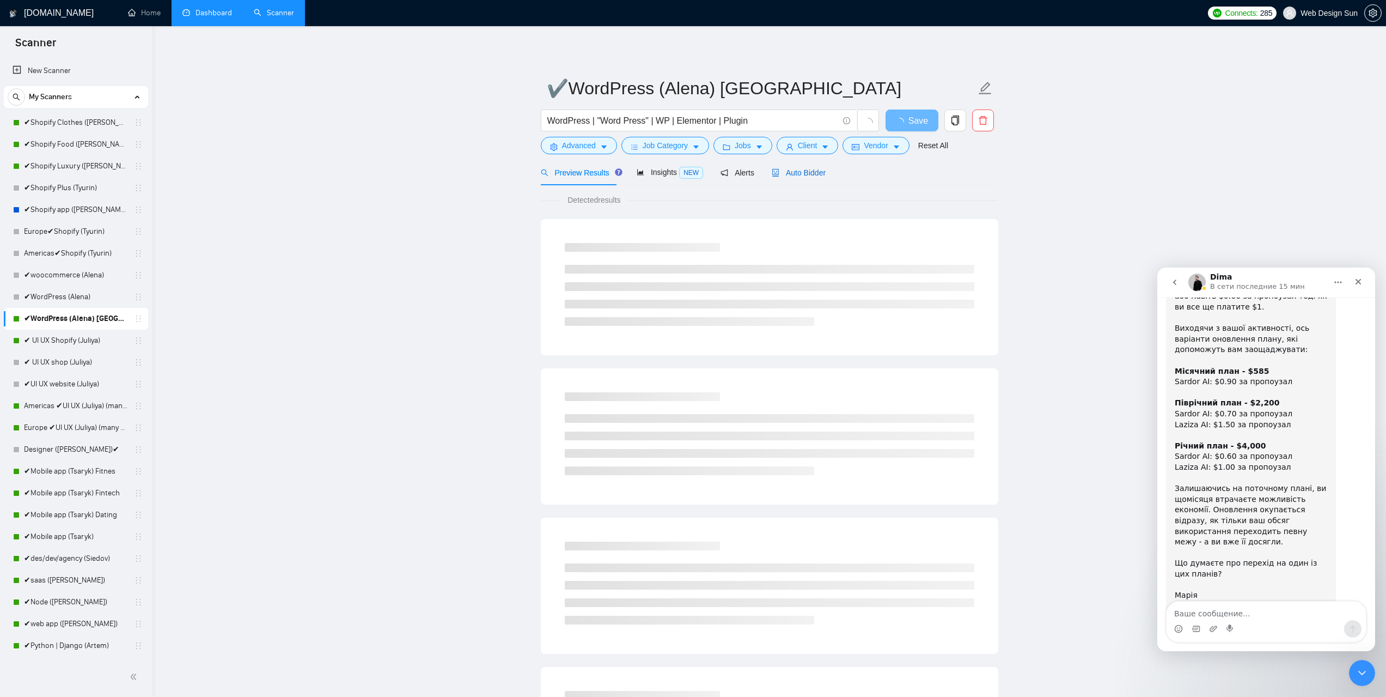
click at [793, 173] on span "Auto Bidder" at bounding box center [799, 172] width 54 height 9
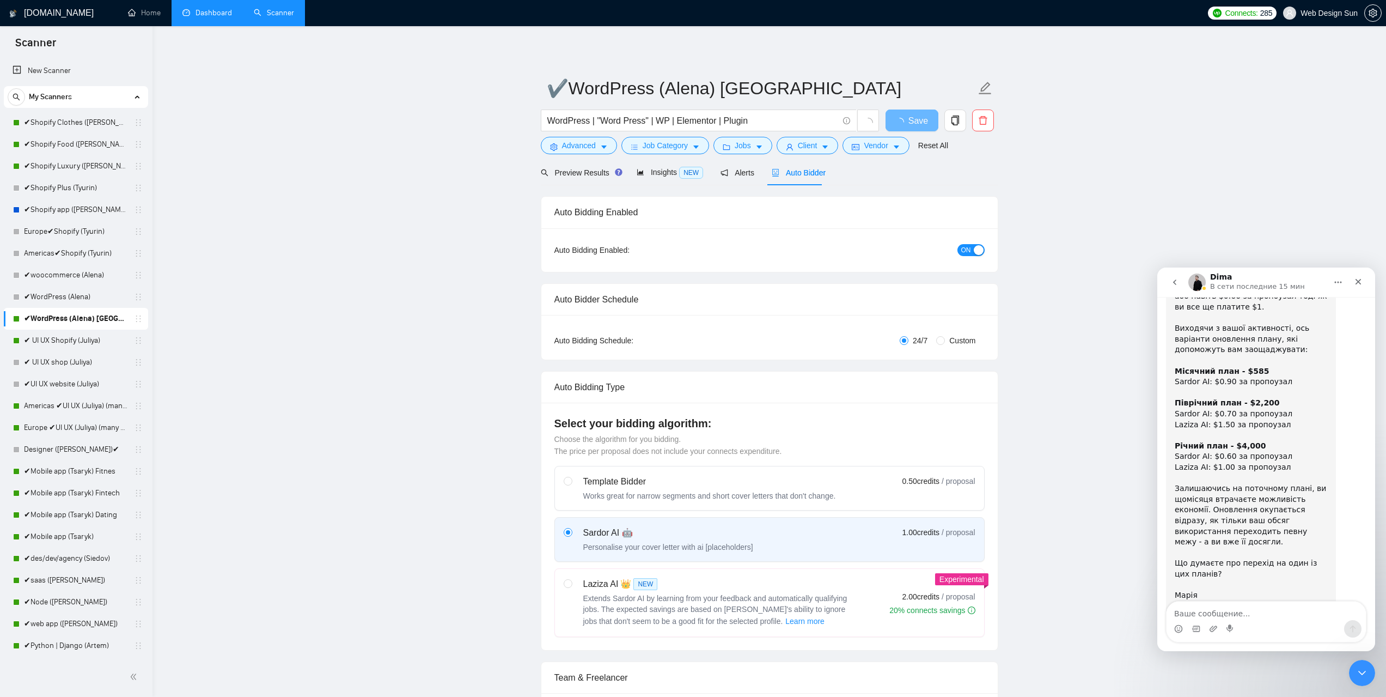
click at [973, 250] on button "ON" at bounding box center [971, 250] width 27 height 12
click at [911, 123] on span "Save" at bounding box center [912, 121] width 20 height 14
click at [96, 407] on link "Americas ✔UI UX (Juliya) (many posts)" at bounding box center [76, 406] width 104 height 22
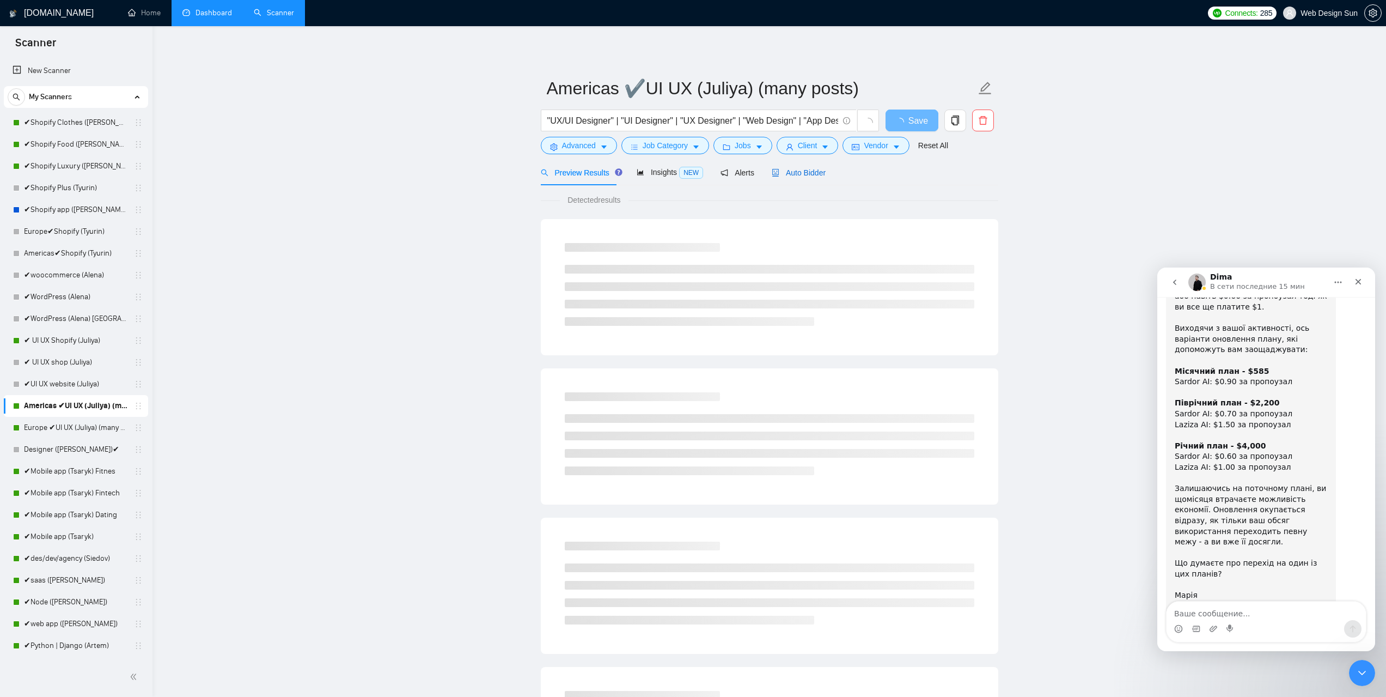
drag, startPoint x: 791, startPoint y: 175, endPoint x: 875, endPoint y: 183, distance: 84.8
click at [791, 175] on span "Auto Bidder" at bounding box center [799, 172] width 54 height 9
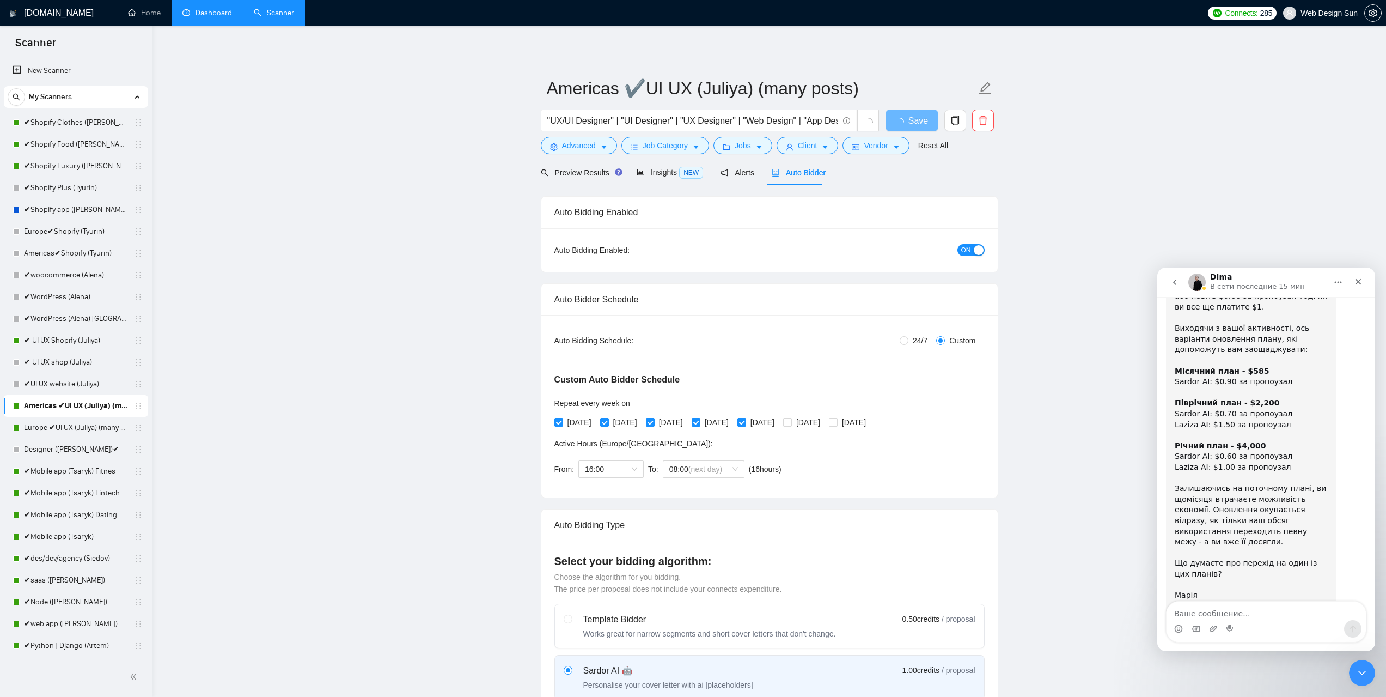
click at [970, 250] on span "ON" at bounding box center [967, 250] width 10 height 12
click at [916, 127] on button "Save" at bounding box center [912, 121] width 53 height 22
click at [95, 431] on link "Europe ✔UI UX (Juliya) (many posts)" at bounding box center [76, 428] width 104 height 22
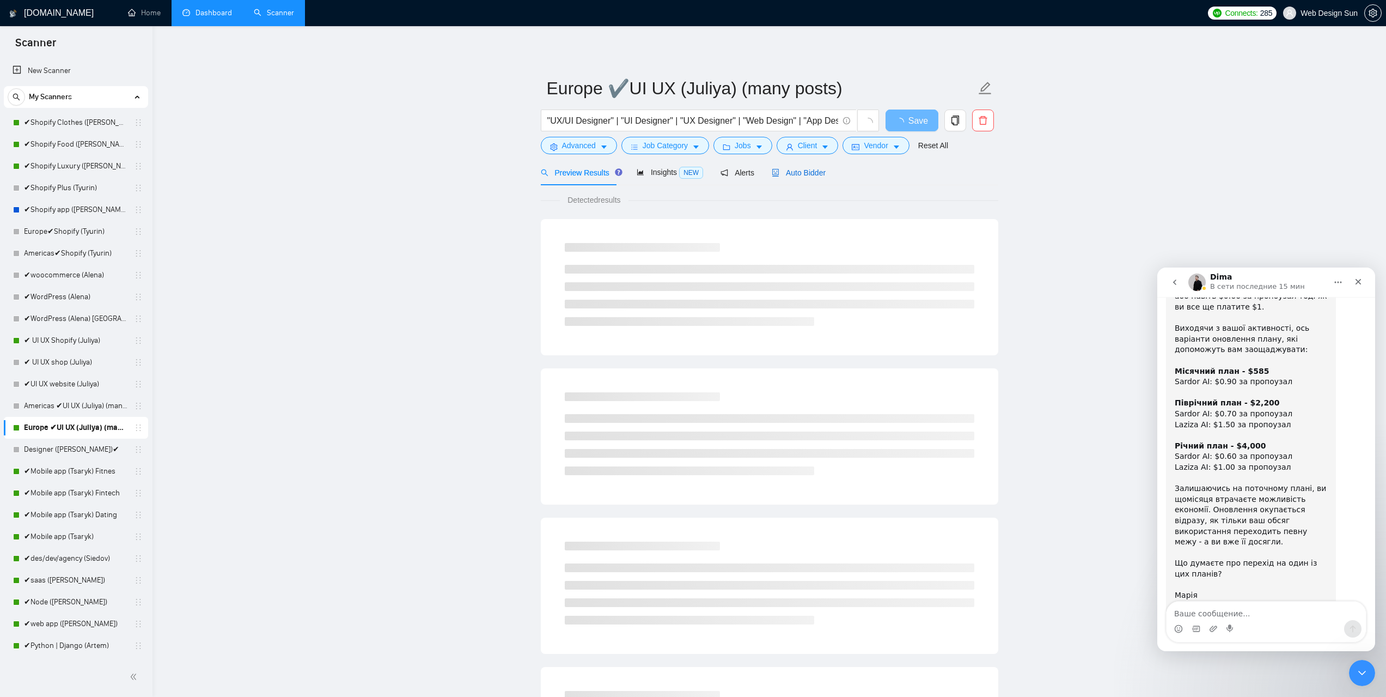
click at [816, 174] on span "Auto Bidder" at bounding box center [799, 172] width 54 height 9
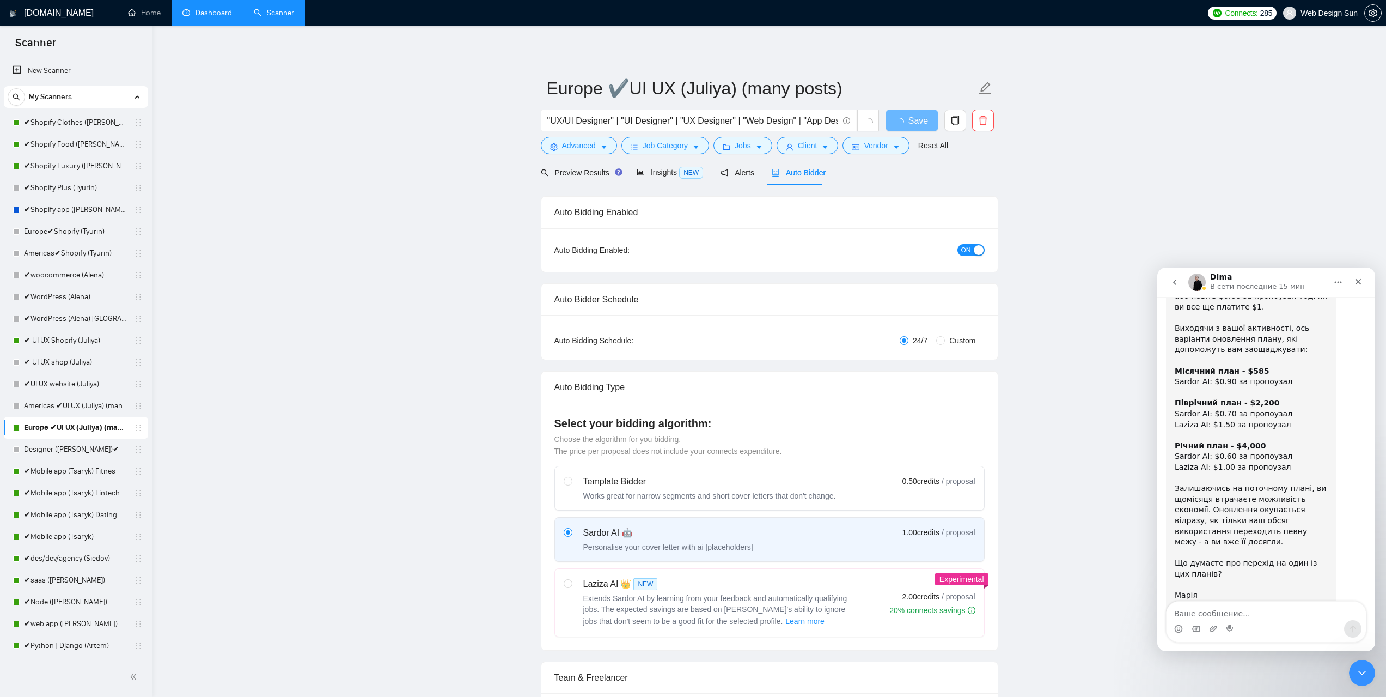
radio input "false"
radio input "true"
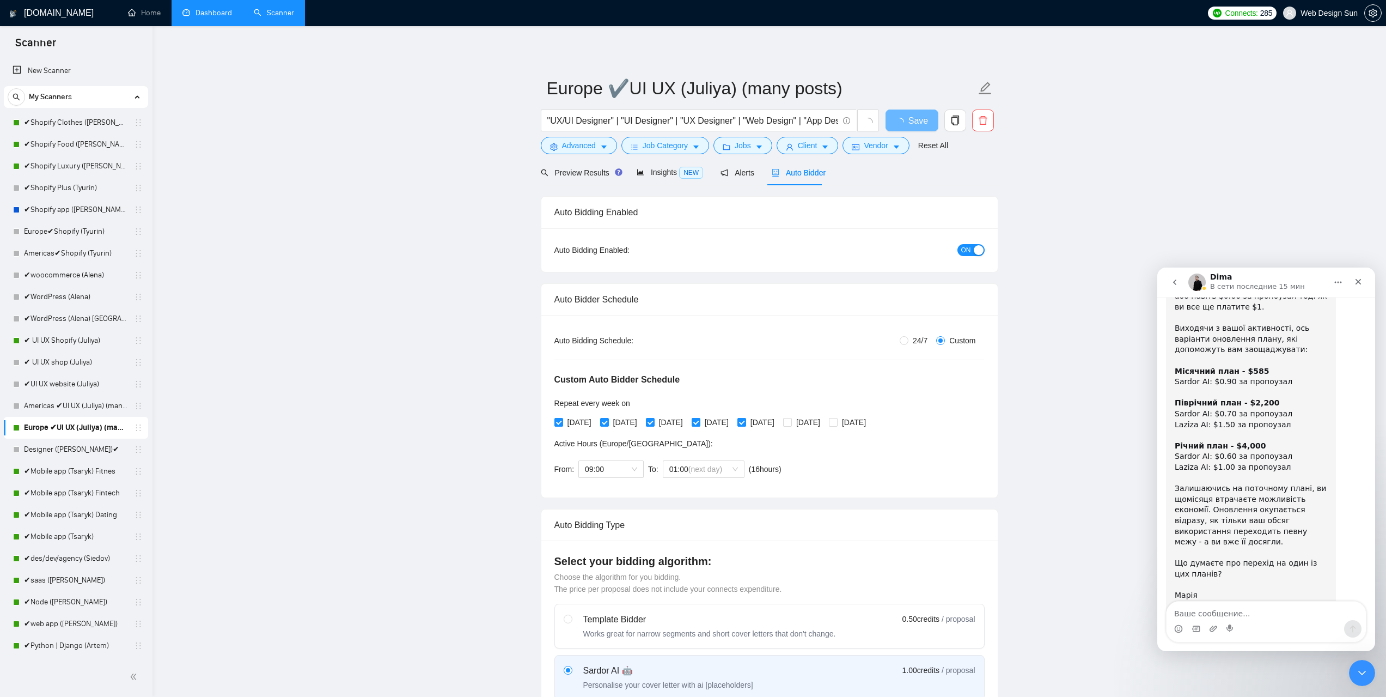
click at [968, 248] on span "ON" at bounding box center [967, 250] width 10 height 12
click at [917, 123] on span "Save" at bounding box center [912, 121] width 20 height 14
drag, startPoint x: 65, startPoint y: 543, endPoint x: 72, endPoint y: 542, distance: 7.1
click at [66, 543] on link "✔Mobile app (Tsaryk)" at bounding box center [76, 537] width 104 height 22
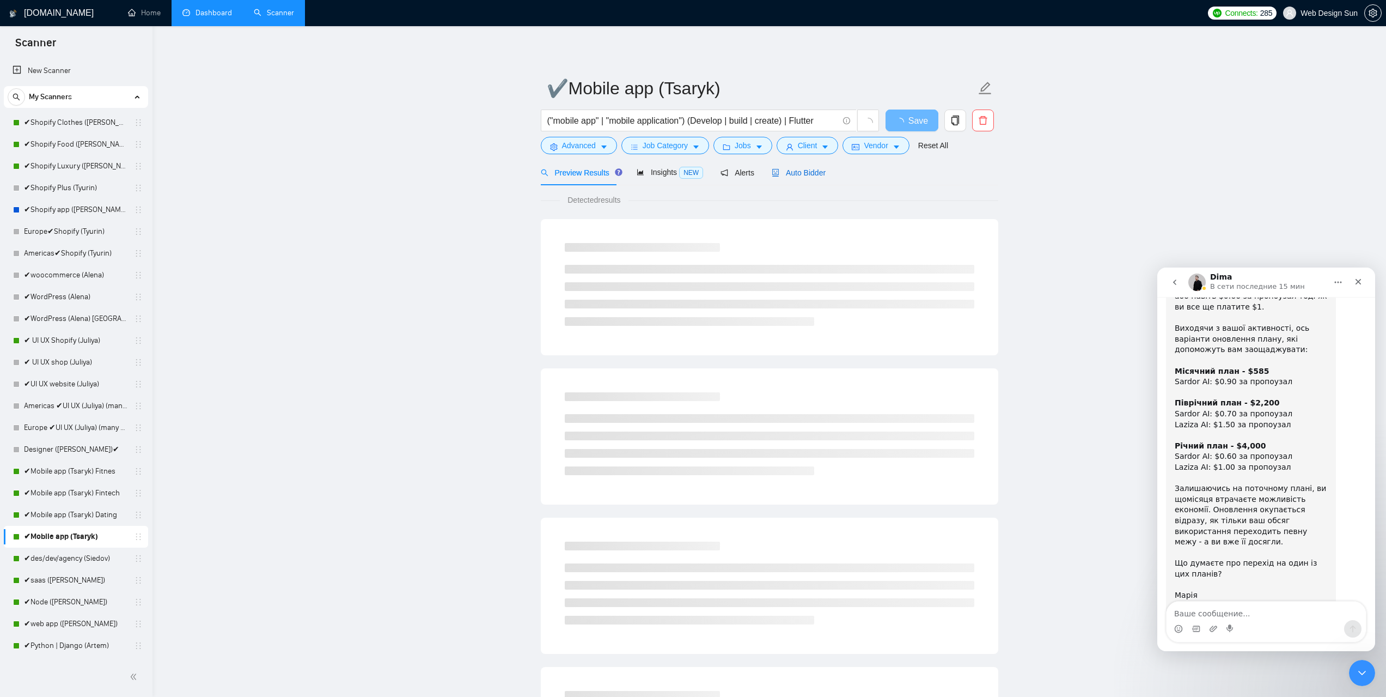
click at [801, 171] on span "Auto Bidder" at bounding box center [799, 172] width 54 height 9
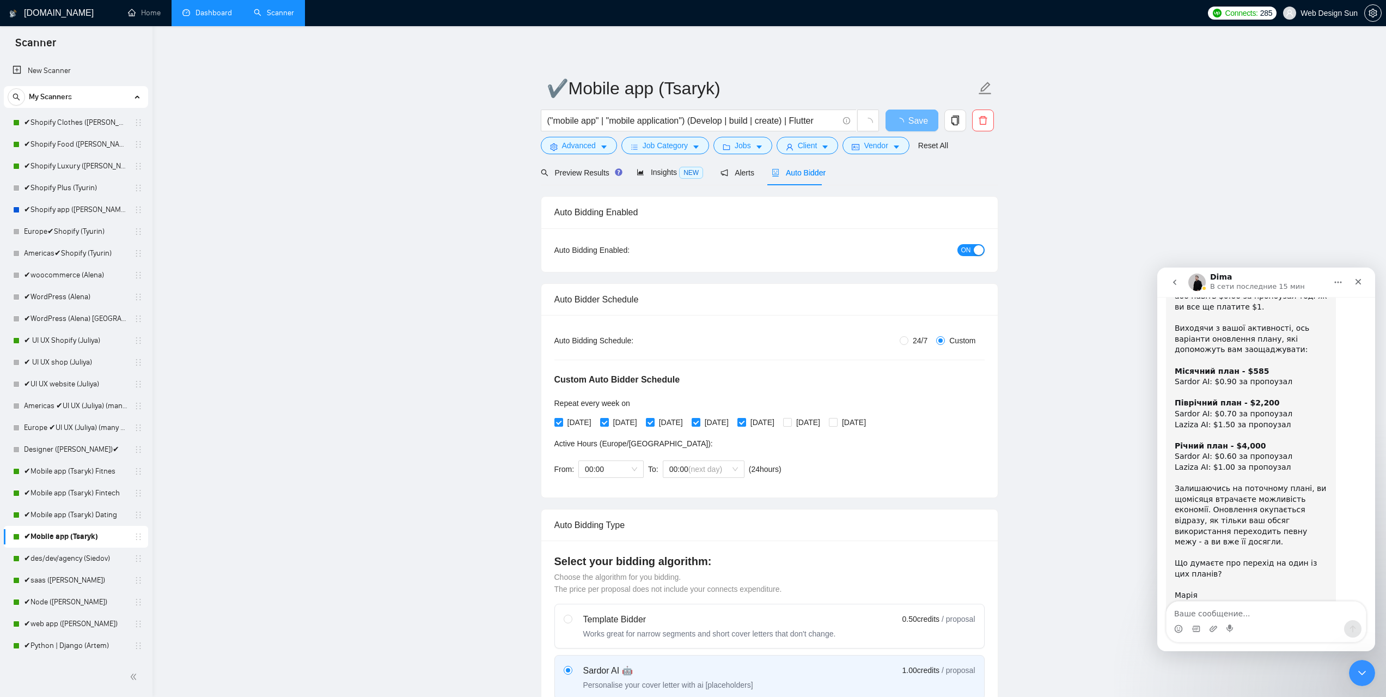
click at [957, 247] on div "ON" at bounding box center [912, 250] width 143 height 13
click at [962, 248] on span "ON" at bounding box center [967, 250] width 10 height 12
click at [927, 126] on button "Save" at bounding box center [912, 121] width 53 height 22
click at [61, 562] on link "✔des/dev/agency (Siedov)" at bounding box center [76, 559] width 104 height 22
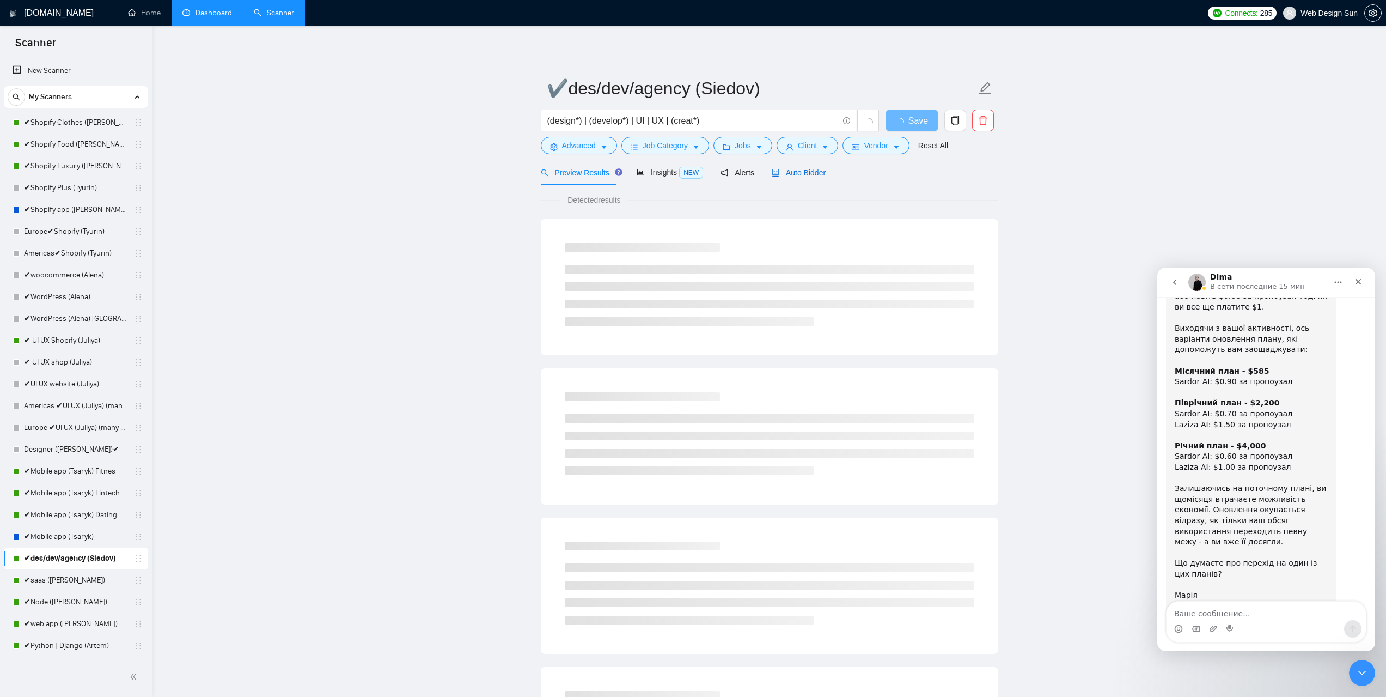
click at [813, 168] on span "Auto Bidder" at bounding box center [799, 172] width 54 height 9
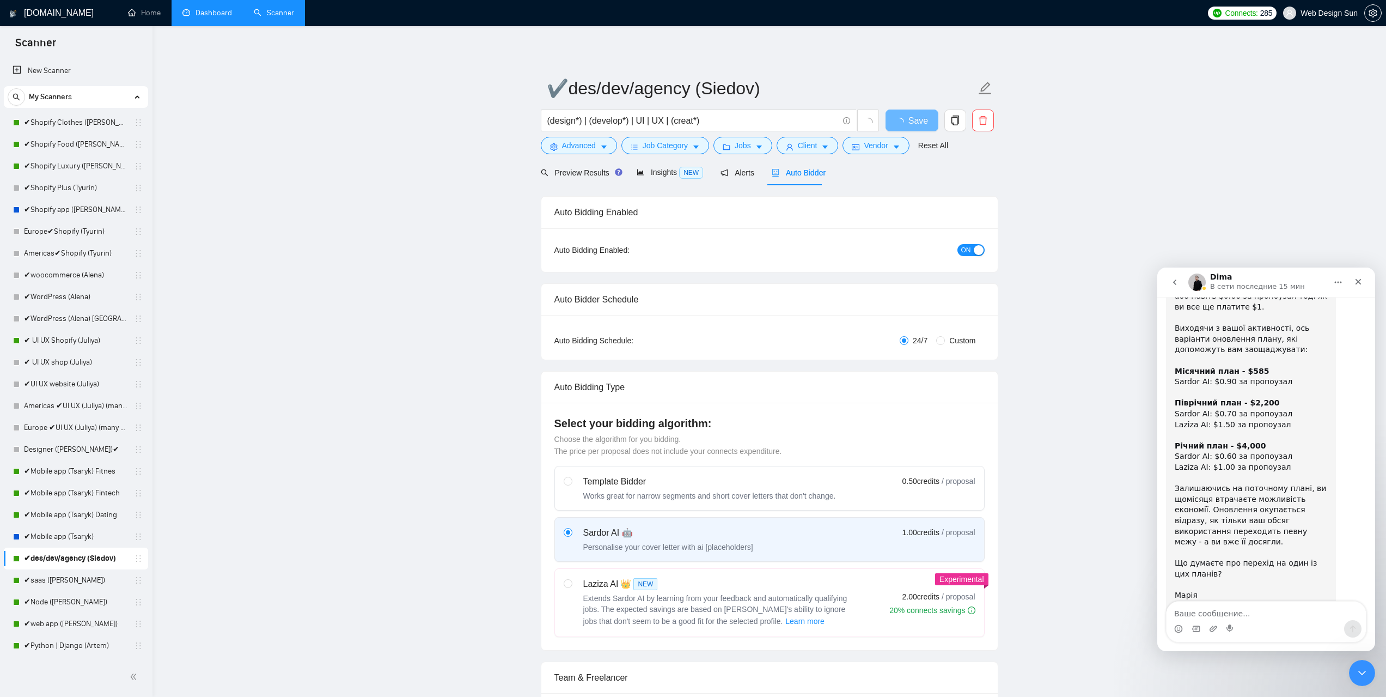
click at [974, 251] on div "button" at bounding box center [979, 250] width 10 height 10
click at [921, 125] on button "Save" at bounding box center [912, 121] width 53 height 22
click at [977, 247] on span "OFF" at bounding box center [974, 250] width 13 height 12
click at [910, 121] on span "Save" at bounding box center [912, 121] width 20 height 14
click at [83, 587] on link "✔saas ([PERSON_NAME])" at bounding box center [76, 580] width 104 height 22
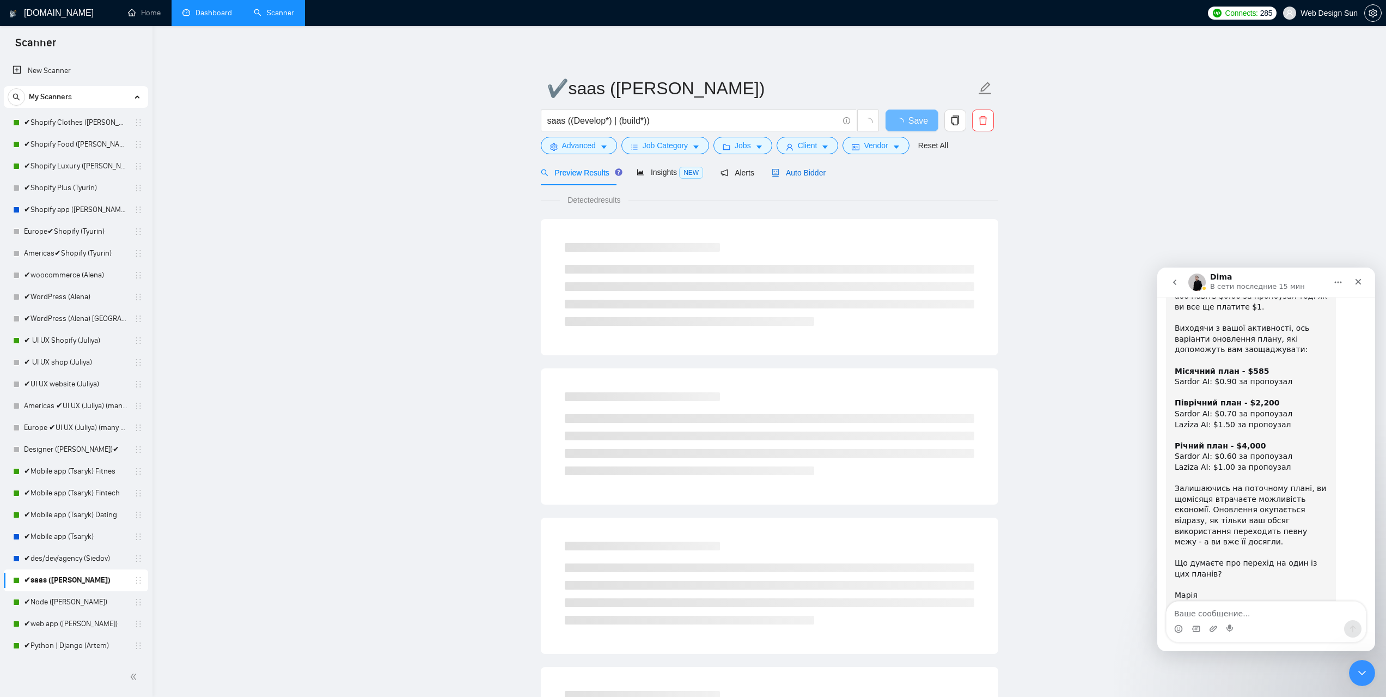
click at [806, 169] on span "Auto Bidder" at bounding box center [799, 172] width 54 height 9
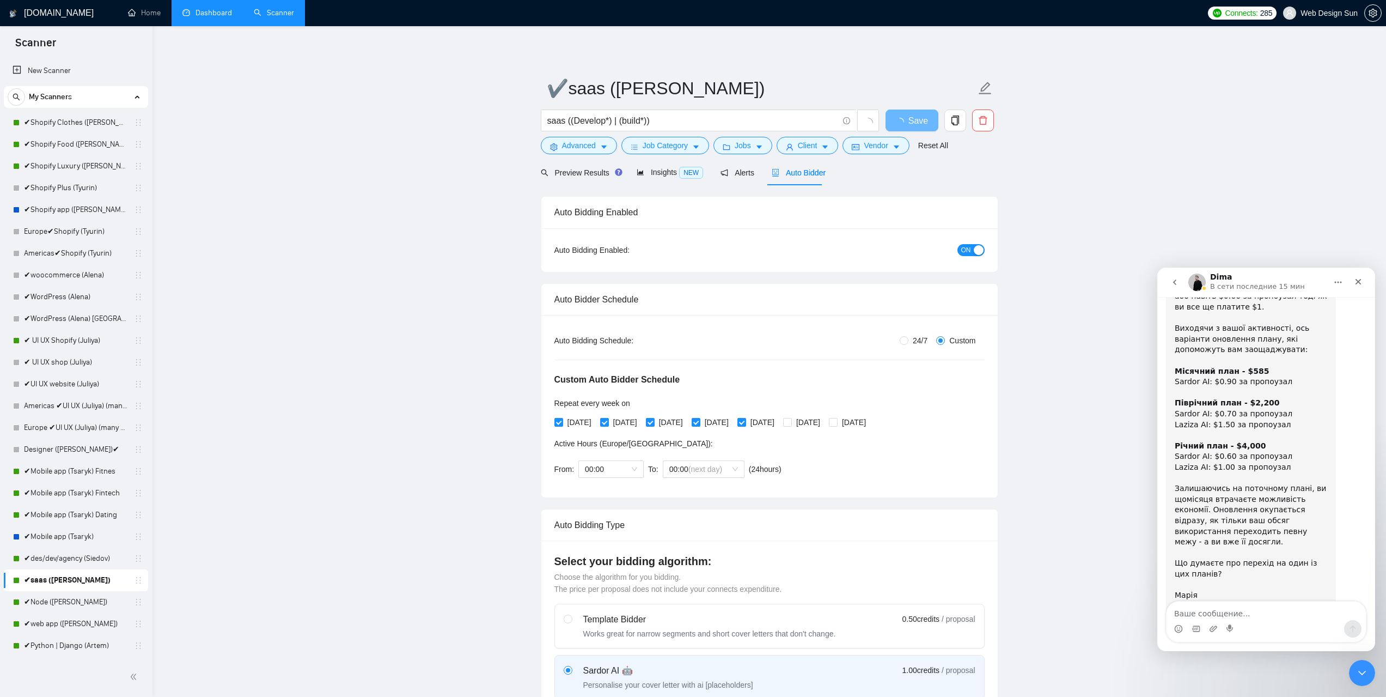
click at [976, 250] on div "button" at bounding box center [979, 250] width 10 height 10
click at [914, 112] on button "Save" at bounding box center [912, 121] width 53 height 22
click at [64, 604] on link "✔Node ([PERSON_NAME])" at bounding box center [76, 602] width 104 height 22
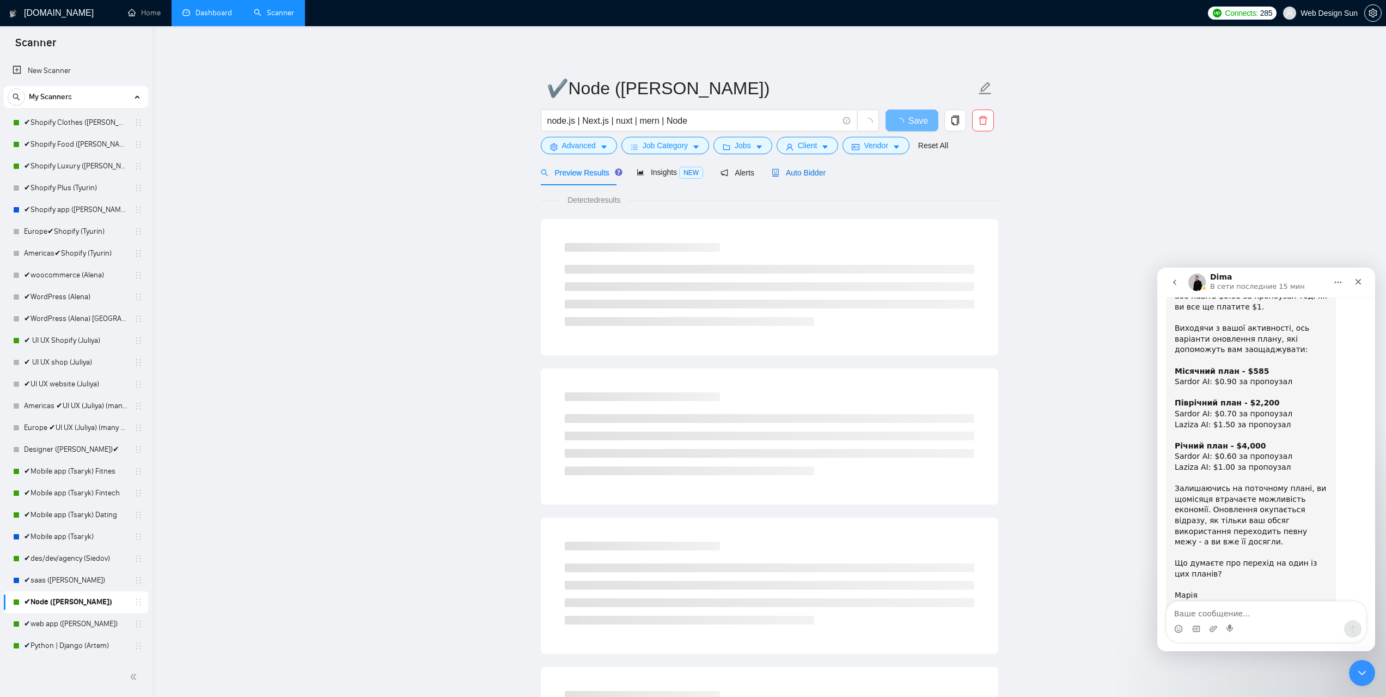
click at [813, 177] on span "Auto Bidder" at bounding box center [799, 172] width 54 height 9
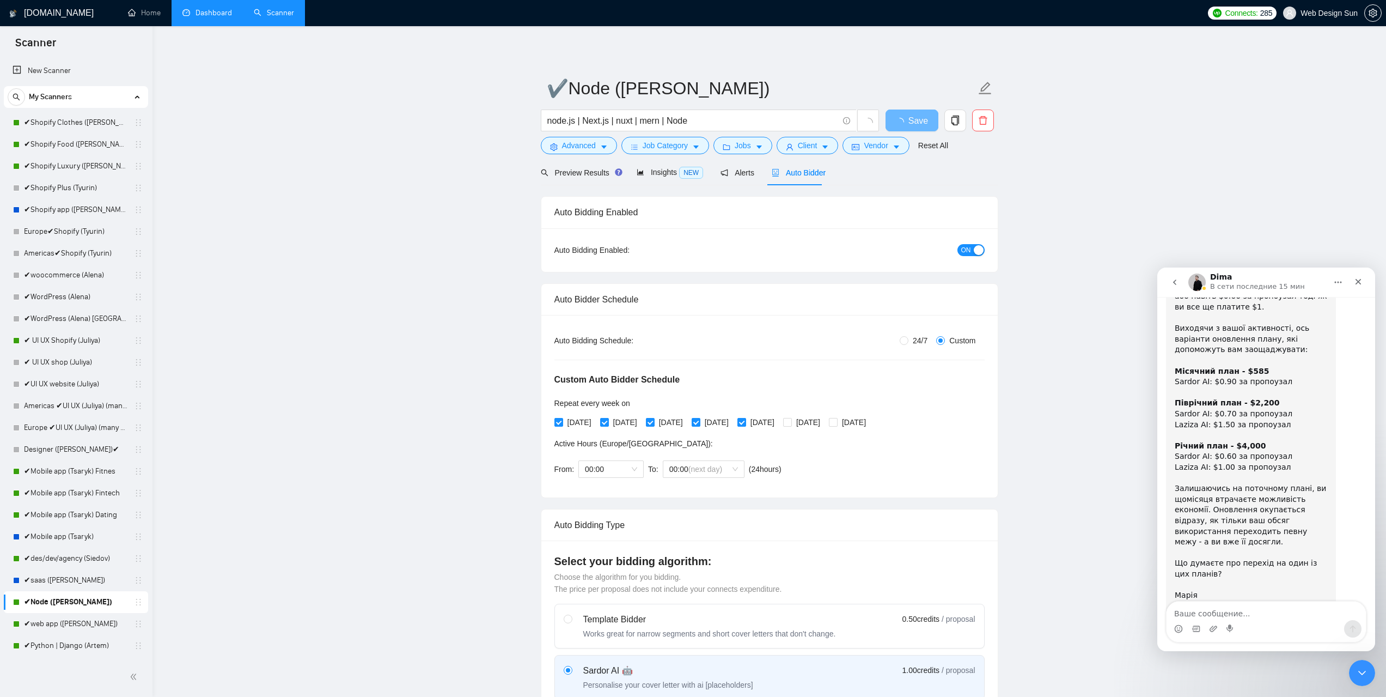
click at [976, 250] on div "button" at bounding box center [979, 250] width 10 height 10
click at [907, 122] on span "Save" at bounding box center [912, 121] width 20 height 14
click at [78, 623] on link "✔web app ([PERSON_NAME])" at bounding box center [76, 624] width 104 height 22
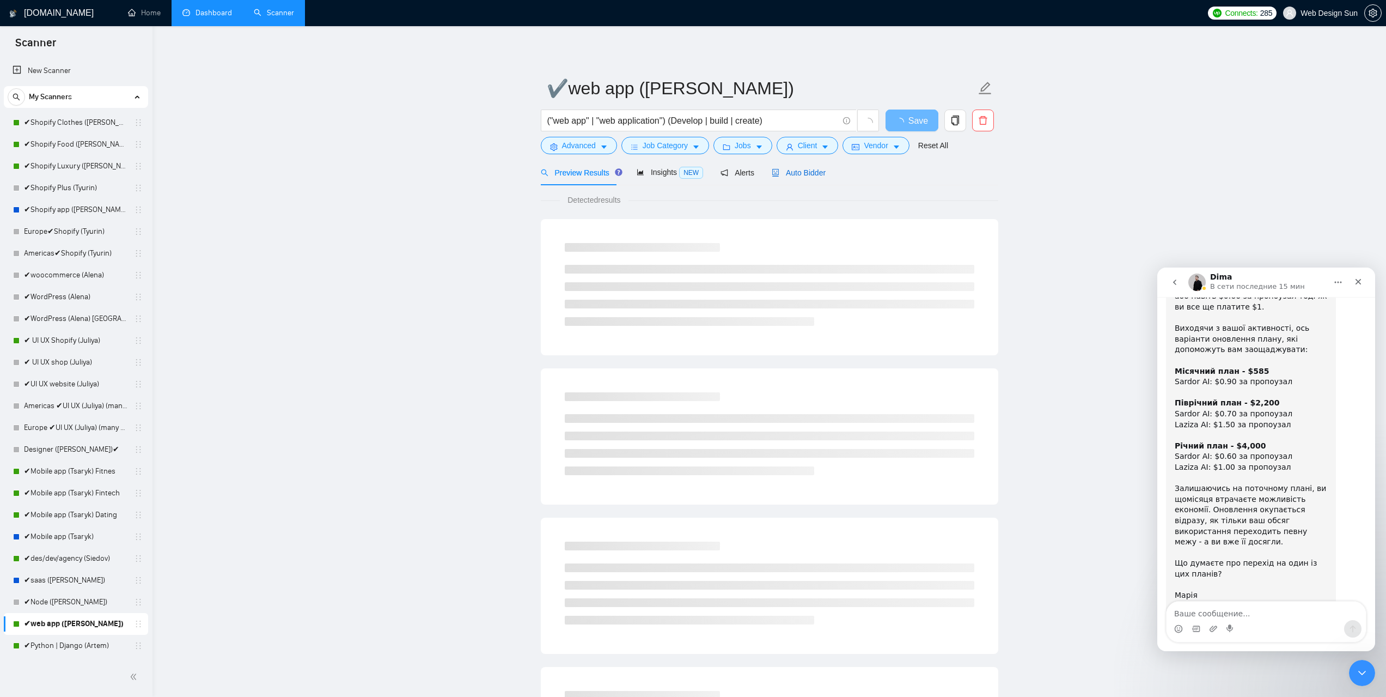
click at [812, 171] on span "Auto Bidder" at bounding box center [799, 172] width 54 height 9
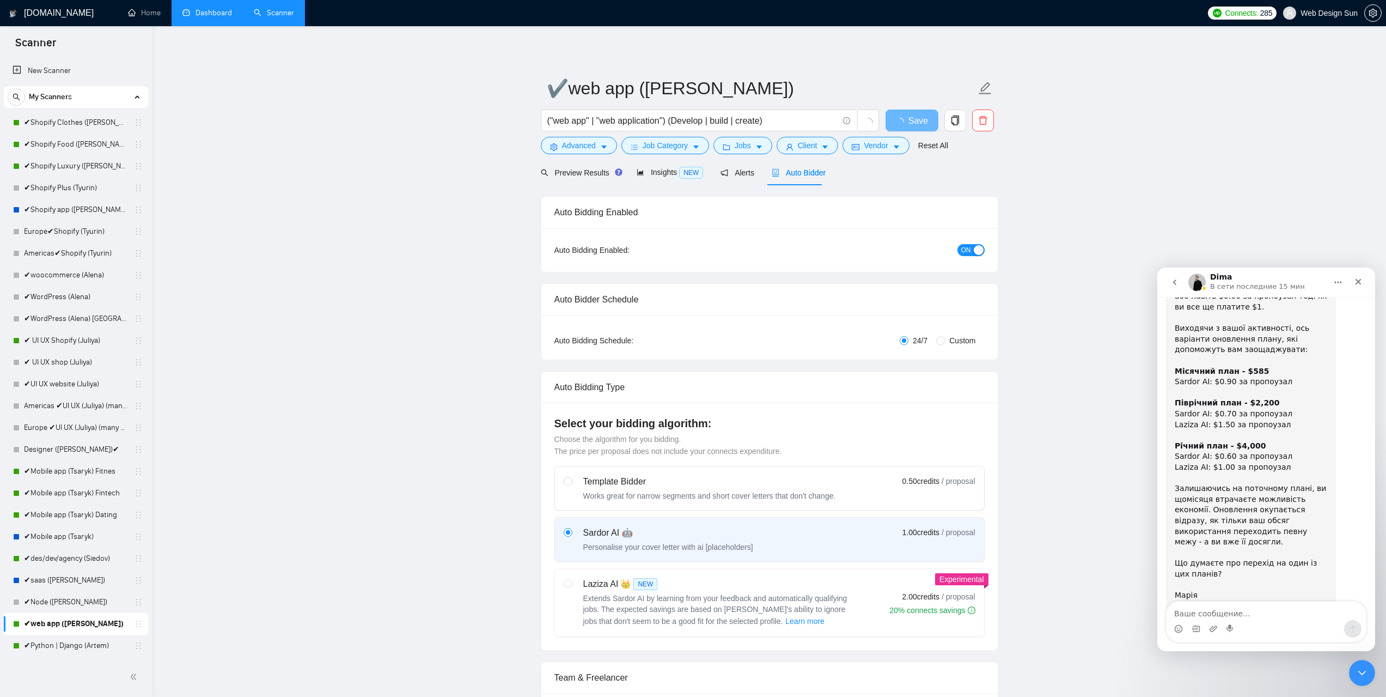
radio input "false"
radio input "true"
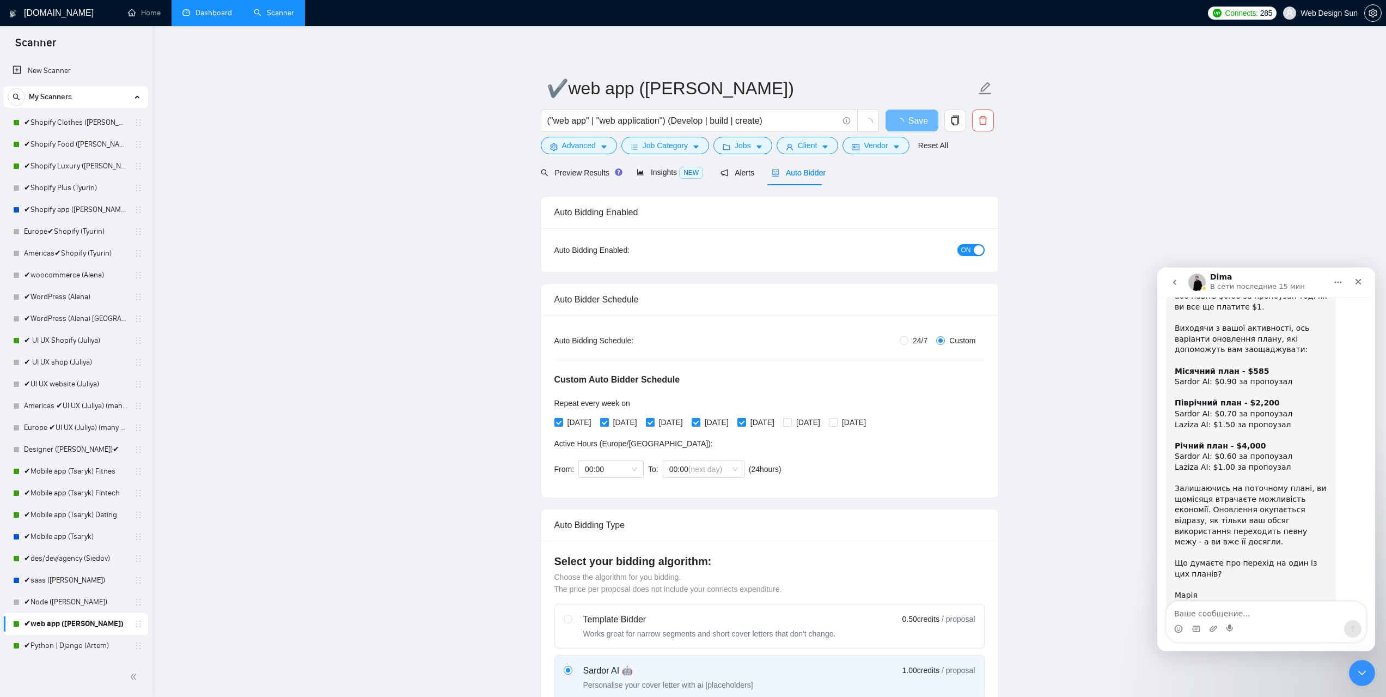
click at [975, 246] on div "button" at bounding box center [979, 250] width 10 height 10
click at [70, 647] on link "✔Python | Django (Artem)" at bounding box center [76, 646] width 104 height 22
click at [913, 125] on span "Save" at bounding box center [912, 121] width 20 height 14
click at [66, 649] on link "✔Python | Django (Artem)" at bounding box center [76, 646] width 104 height 22
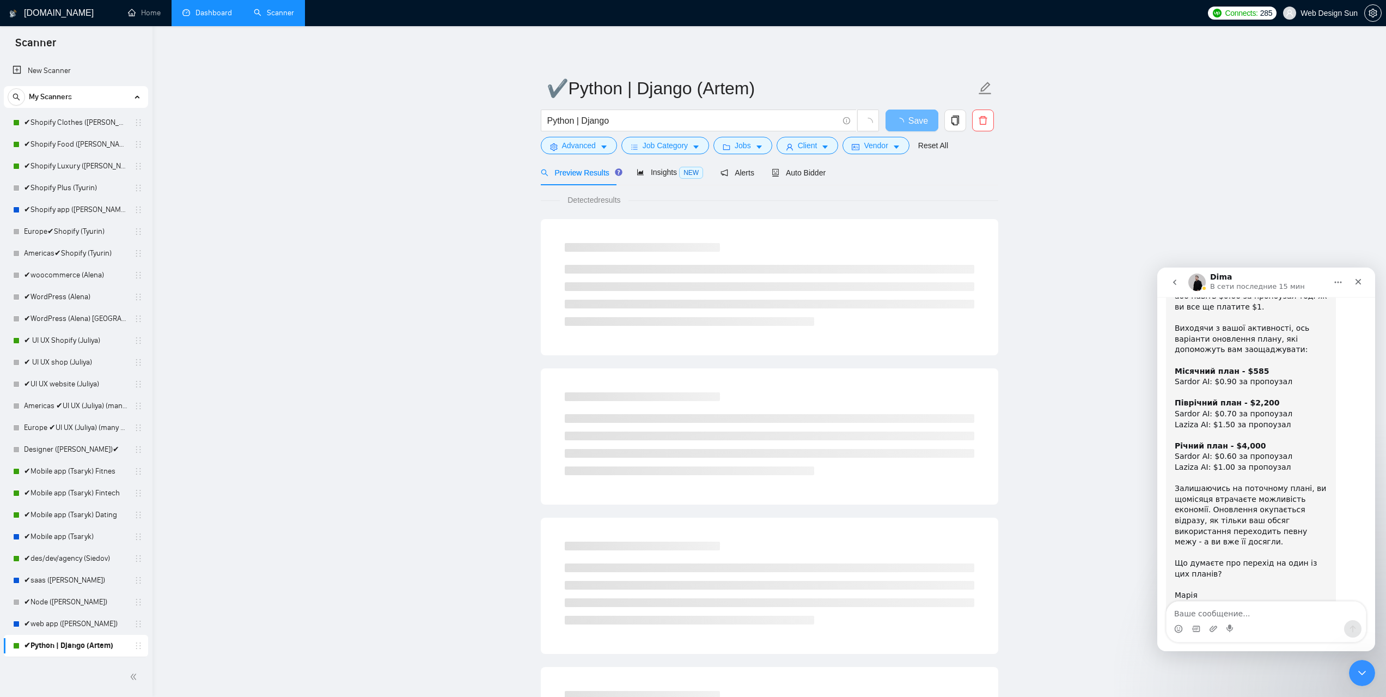
scroll to position [218, 0]
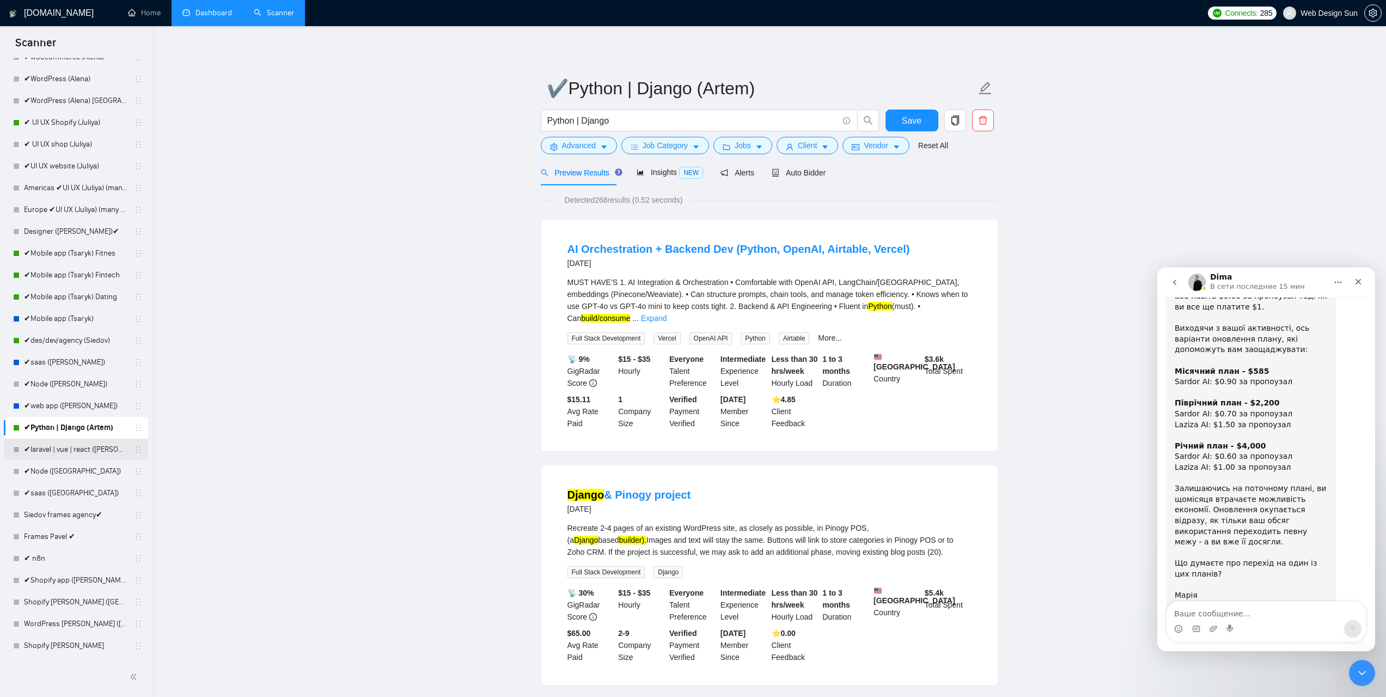
click at [78, 458] on link "✔laravel | vue | react ([PERSON_NAME])" at bounding box center [76, 450] width 104 height 22
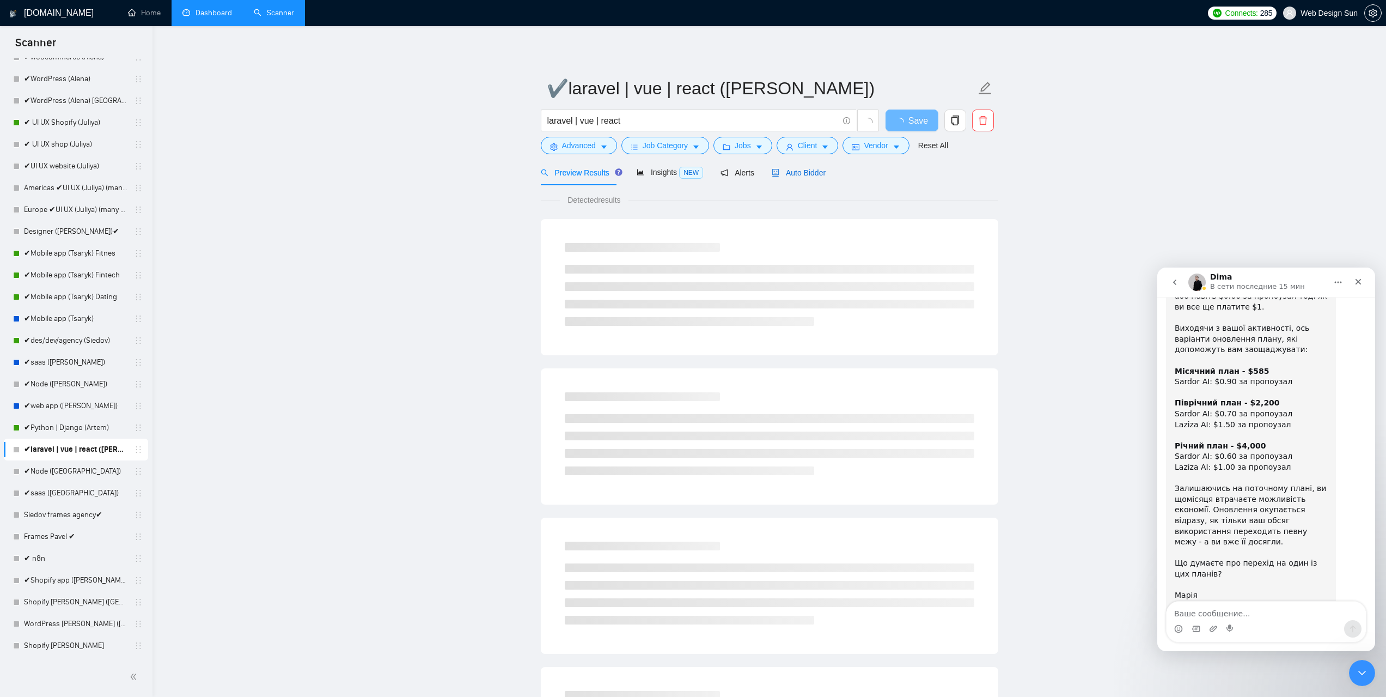
click at [804, 176] on div "Auto Bidder" at bounding box center [799, 173] width 54 height 12
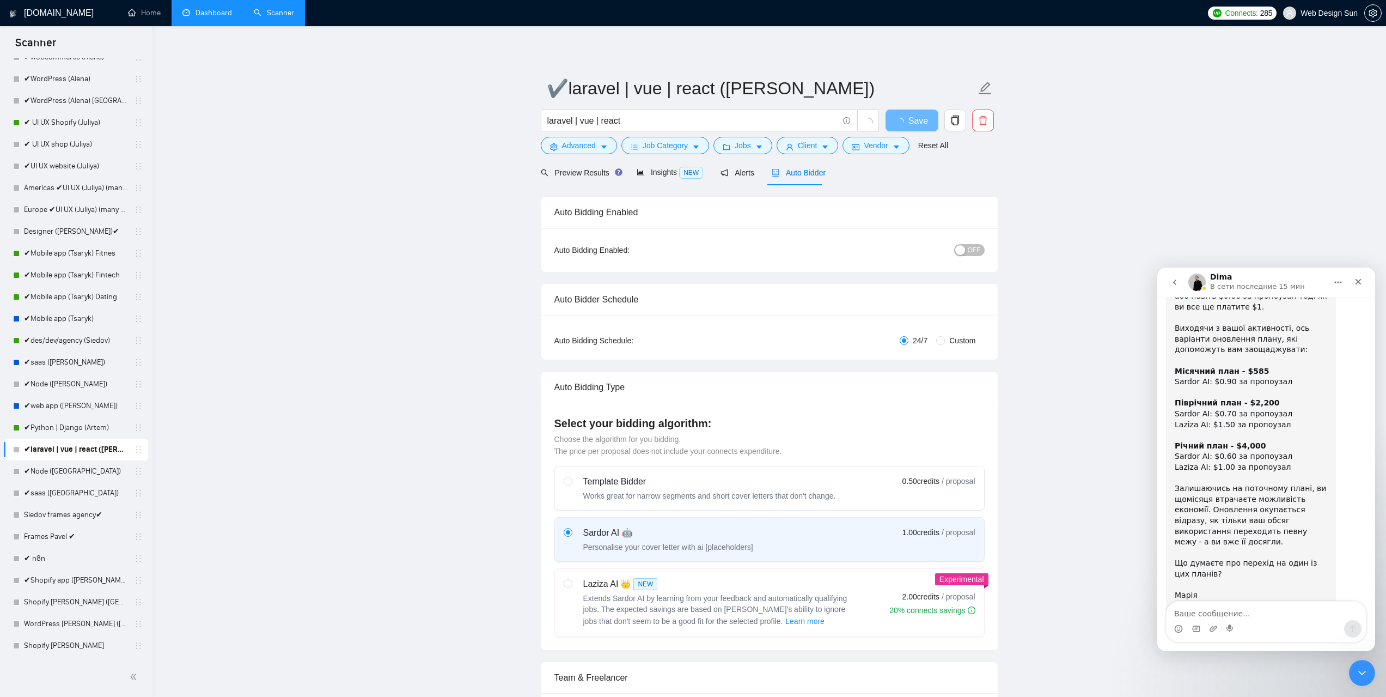
radio input "false"
radio input "true"
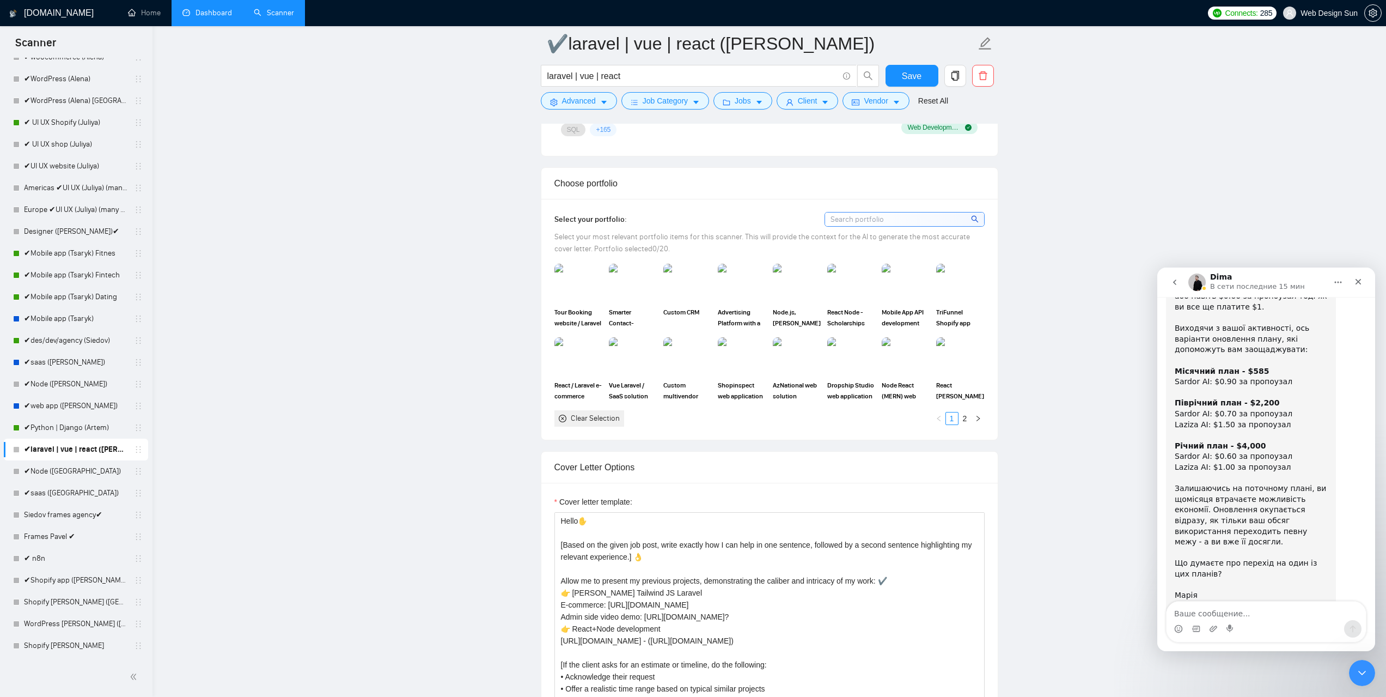
scroll to position [1253, 0]
